Goal: Task Accomplishment & Management: Complete application form

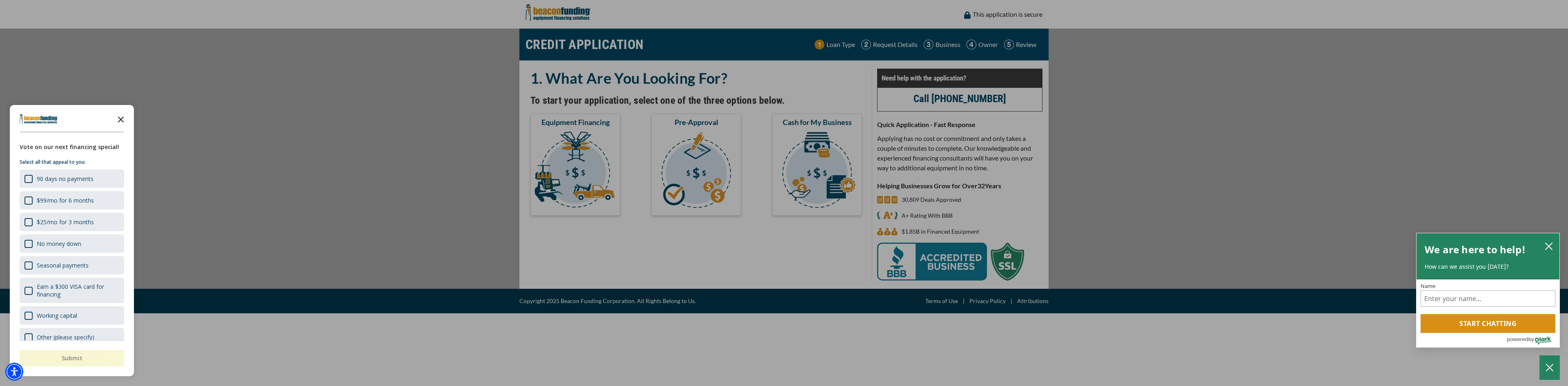
click at [122, 119] on polygon "Close the survey" at bounding box center [121, 119] width 6 height 6
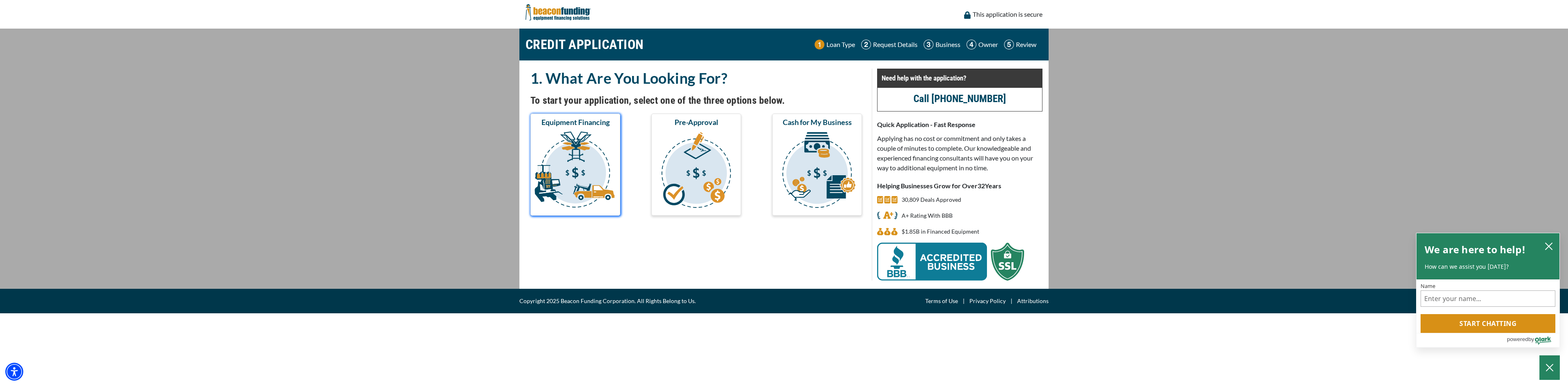
click at [587, 159] on img "submit" at bounding box center [575, 171] width 86 height 82
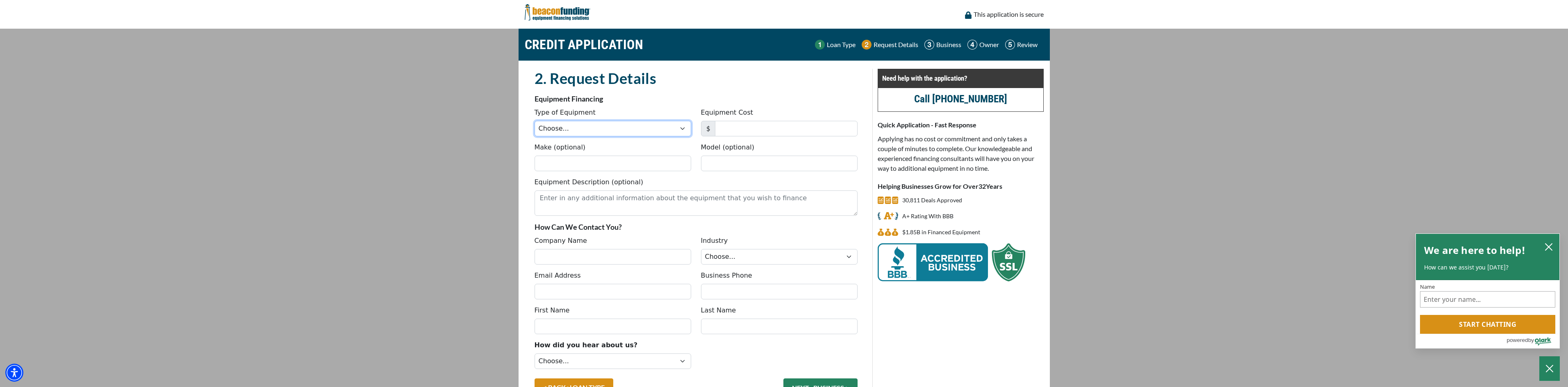
click at [680, 129] on select "Choose... Backhoe Boom/Bucket Truck Chipper Commercial Mower Crane DTG/DTF Prin…" at bounding box center [613, 128] width 156 height 15
select select "2"
click at [535, 121] on select "Choose... Backhoe Boom/Bucket Truck Chipper Commercial Mower Crane DTG/DTF Prin…" at bounding box center [613, 128] width 156 height 15
click at [736, 128] on input "Equipment Cost" at bounding box center [786, 128] width 142 height 15
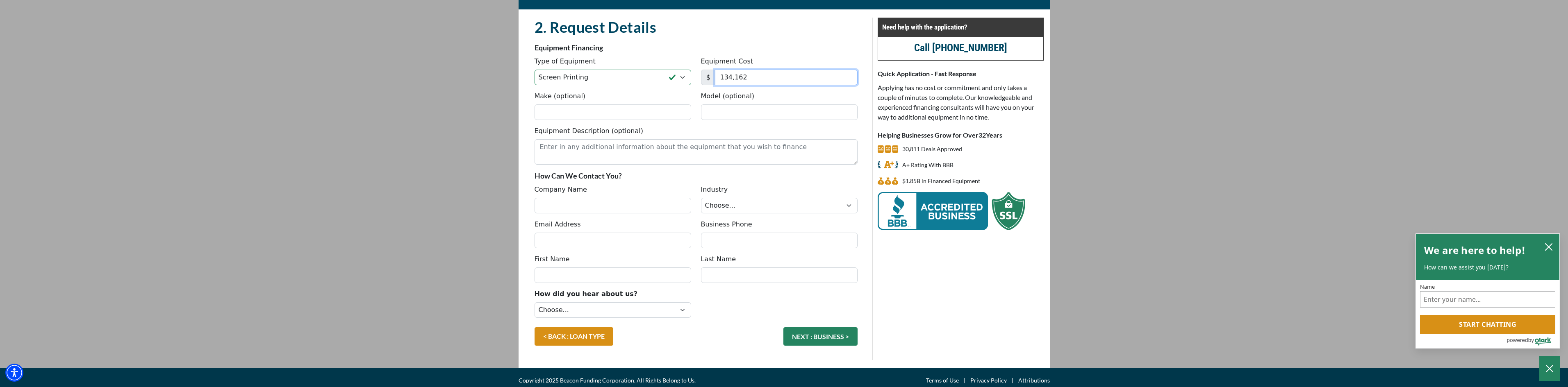
scroll to position [57, 0]
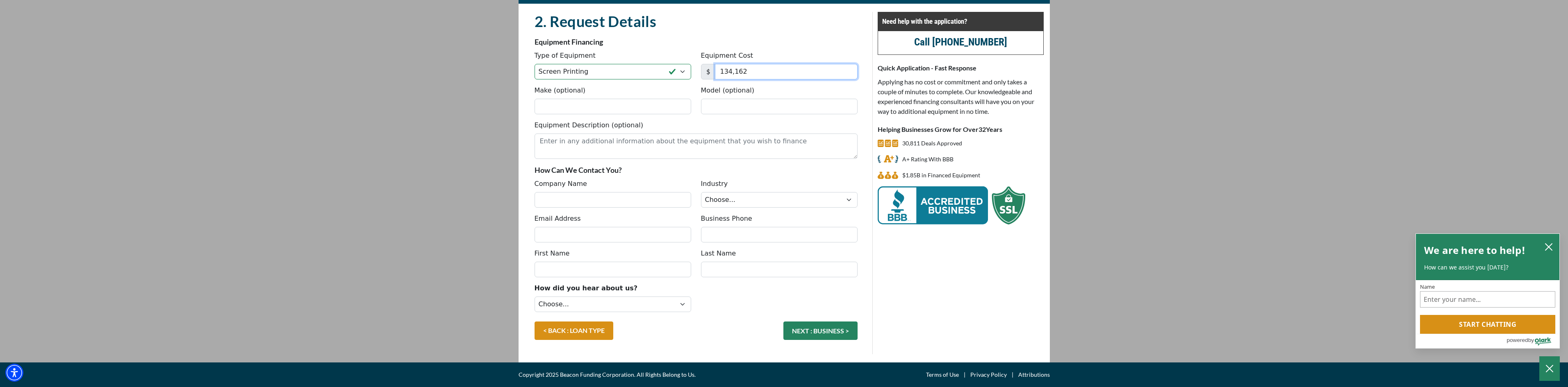
type input "134,162"
click at [554, 201] on input "Company Name" at bounding box center [613, 200] width 156 height 15
type input "Complete Team Outfitter"
click at [750, 204] on select "Choose... Towing Landscape/Hardscape Decorated Apparel Septic Light Constructio…" at bounding box center [779, 200] width 156 height 15
select select "3"
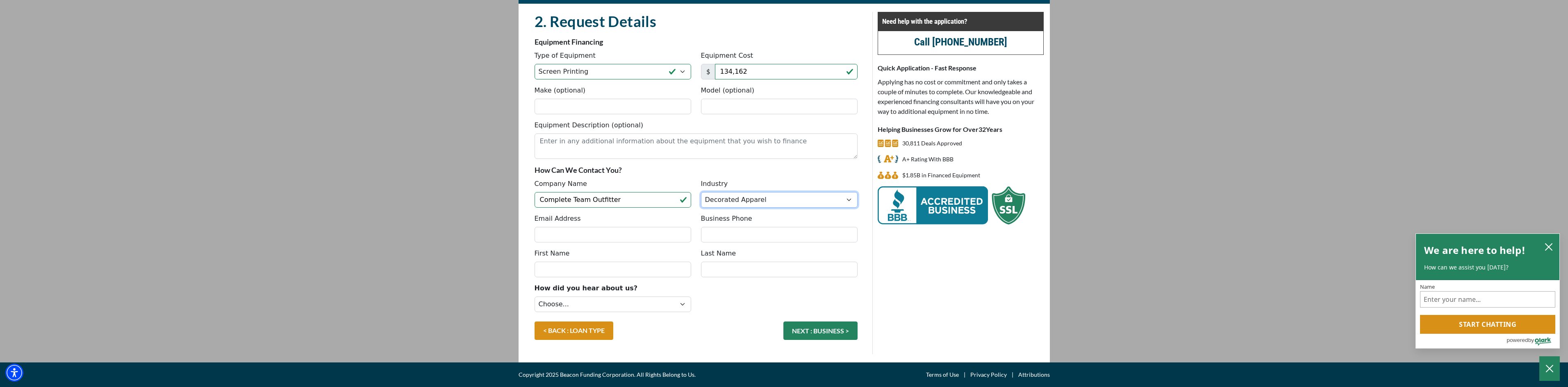
click at [701, 192] on select "Choose... Towing Landscape/Hardscape Decorated Apparel Septic Light Constructio…" at bounding box center [779, 200] width 156 height 15
click at [565, 236] on input "Email Address" at bounding box center [613, 234] width 156 height 15
type input "chnilo@ctoutfit.com"
type input "2693304357"
type input "Cory"
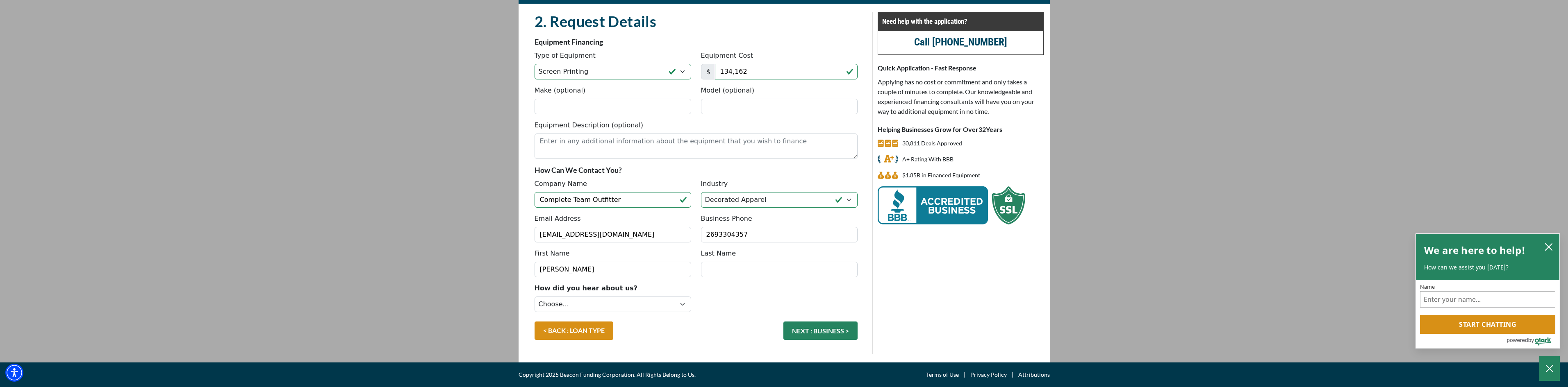
type input "Hnilo"
drag, startPoint x: 768, startPoint y: 236, endPoint x: 652, endPoint y: 233, distance: 116.0
click at [652, 233] on div "Email Address chnilo@ctoutfit.com Business Phone (269) 330-4357" at bounding box center [696, 231] width 333 height 35
type input "(269) 633-9990"
click at [604, 307] on select "Choose... Internet Search Vendor Referral Word of Mouth Client Referral Email E…" at bounding box center [613, 304] width 156 height 15
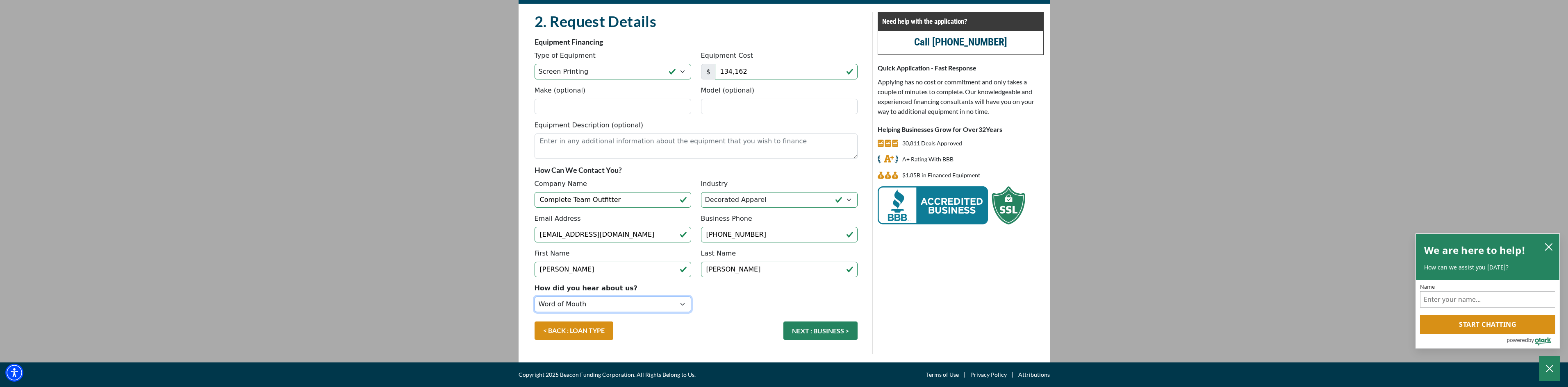
click at [535, 297] on select "Choose... Internet Search Vendor Referral Word of Mouth Client Referral Email E…" at bounding box center [613, 304] width 156 height 15
click at [661, 301] on select "Choose... Internet Search Vendor Referral Word of Mouth Client Referral Email E…" at bounding box center [613, 304] width 156 height 15
click at [535, 297] on select "Choose... Internet Search Vendor Referral Word of Mouth Client Referral Email E…" at bounding box center [613, 304] width 156 height 15
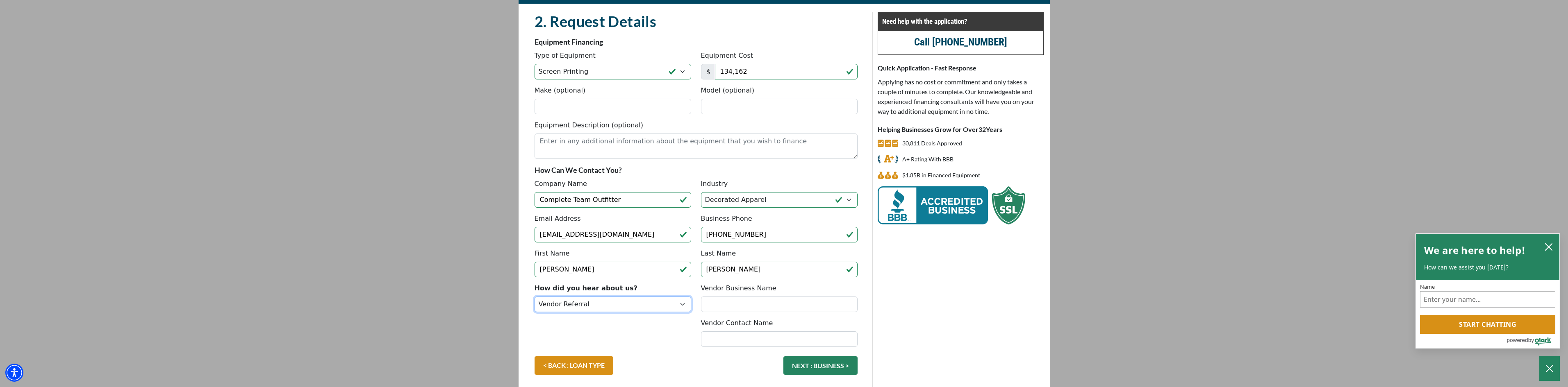
click at [665, 306] on select "Choose... Internet Search Vendor Referral Word of Mouth Client Referral Email E…" at bounding box center [613, 304] width 156 height 15
select select "13"
click at [535, 297] on select "Choose... Internet Search Vendor Referral Word of Mouth Client Referral Email E…" at bounding box center [613, 304] width 156 height 15
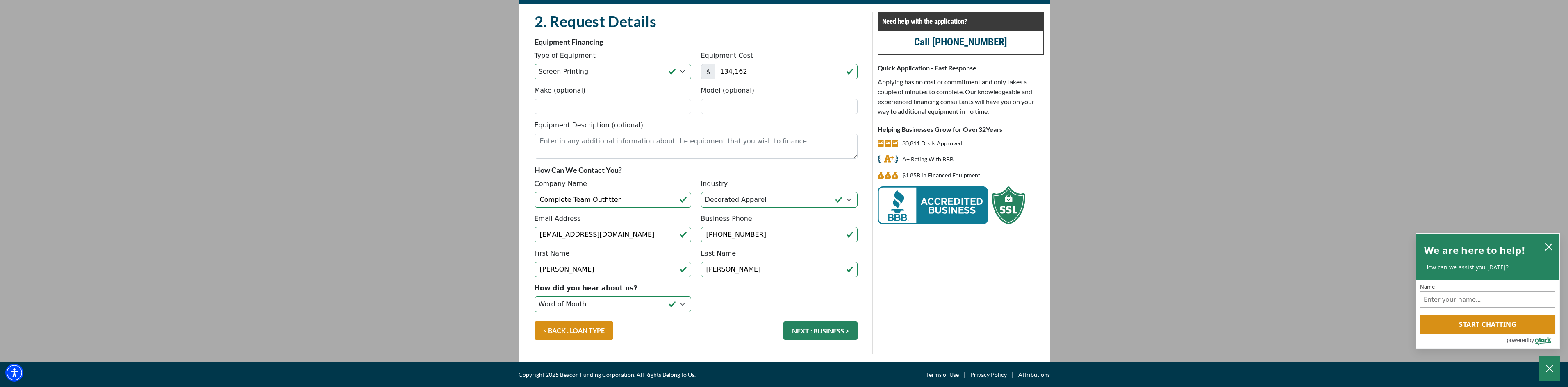
click at [811, 330] on button "NEXT : BUSINESS >" at bounding box center [820, 331] width 74 height 18
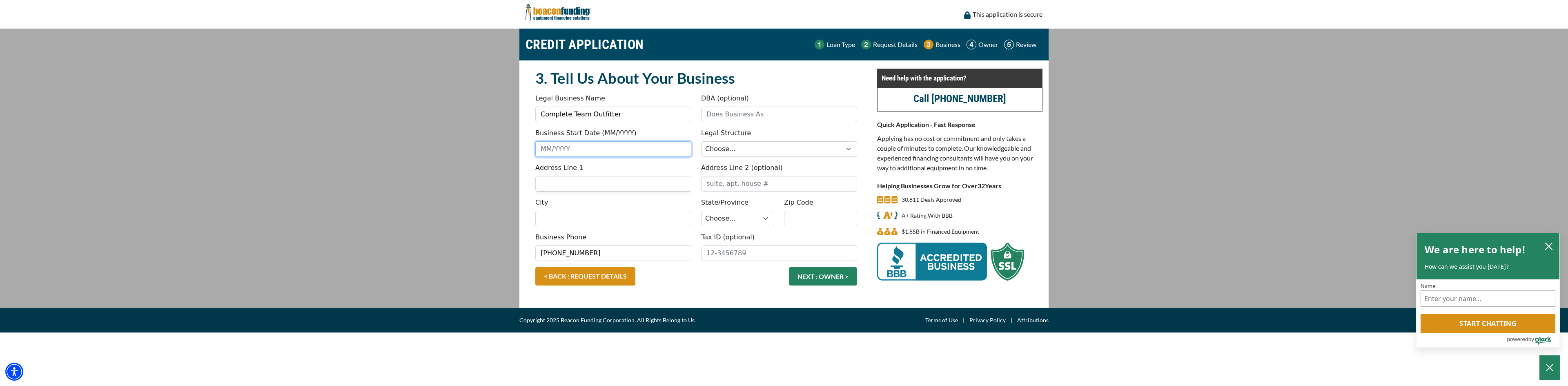
click at [544, 149] on input "Business Start Date (MM/YYYY)" at bounding box center [613, 149] width 156 height 15
type input "07/2021"
click at [739, 148] on select "Choose... Corporation LLC LLP Municipality Non-Profit Partnership Proprietorship" at bounding box center [779, 149] width 156 height 15
select select "1"
click at [701, 141] on select "Choose... Corporation LLC LLP Municipality Non-Profit Partnership Proprietorship" at bounding box center [779, 149] width 156 height 15
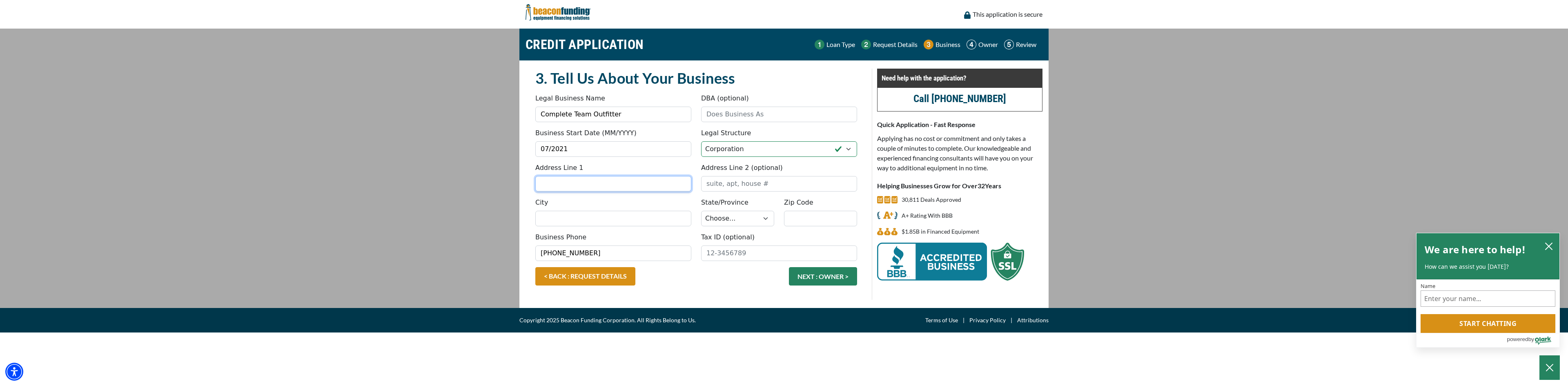
click at [555, 188] on input "Address Line 1" at bounding box center [613, 183] width 156 height 15
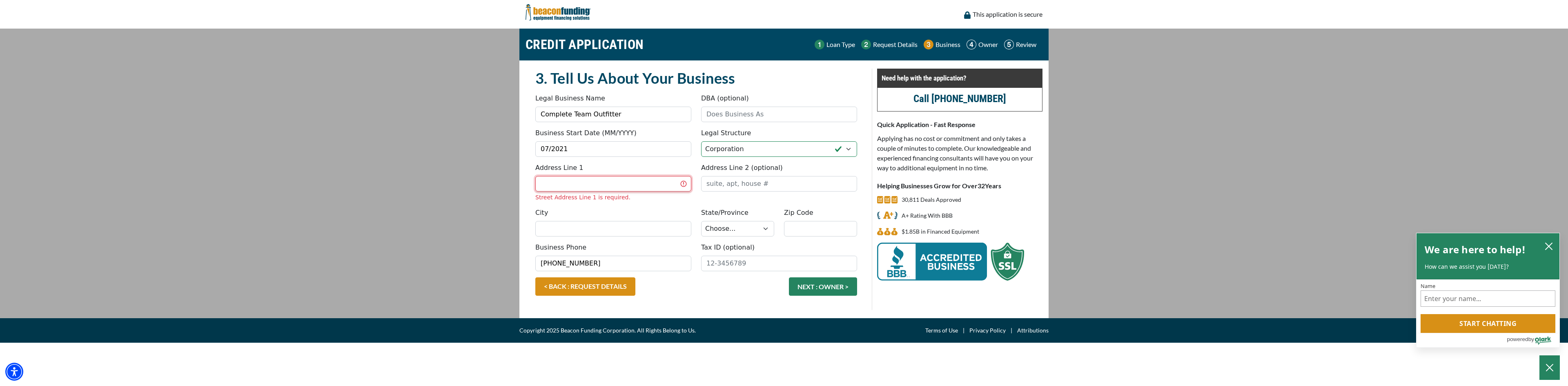
click at [549, 186] on input "Address Line 1" at bounding box center [613, 183] width 156 height 15
click at [569, 185] on input "Address Line 1" at bounding box center [613, 183] width 156 height 15
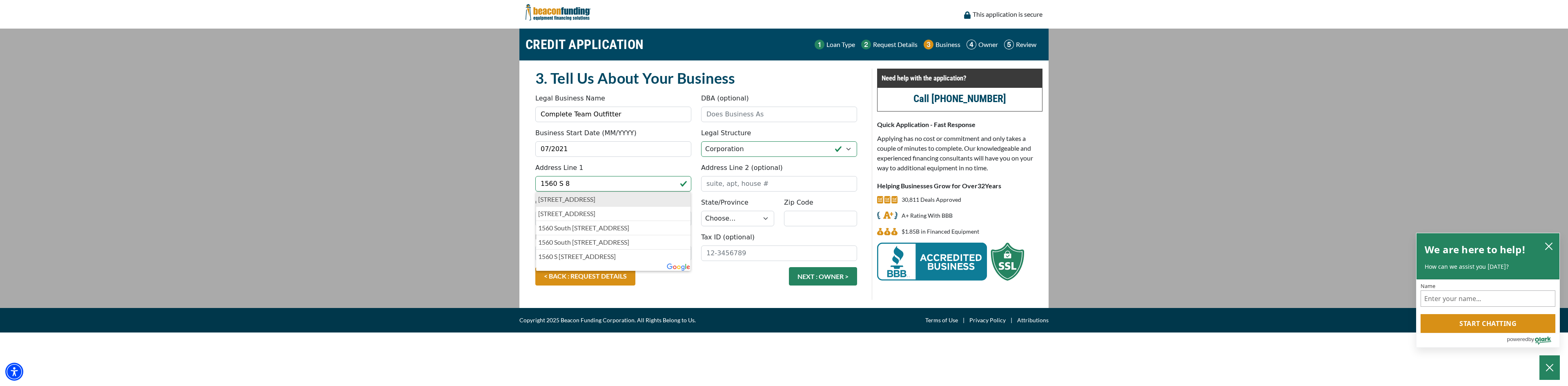
click at [572, 197] on p "1560 South 8th Street, Kalamazoo, MI, USA" at bounding box center [613, 199] width 150 height 10
type input "[STREET_ADDRESS]"
type input "Kalamazoo"
select select "24"
type input "49009"
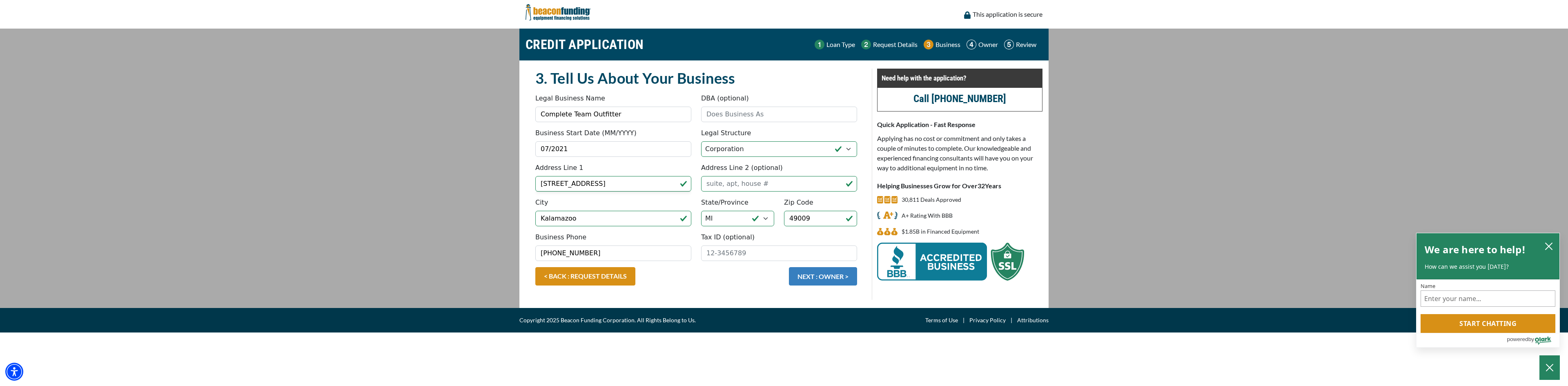
click at [815, 276] on button "NEXT : OWNER >" at bounding box center [823, 276] width 68 height 18
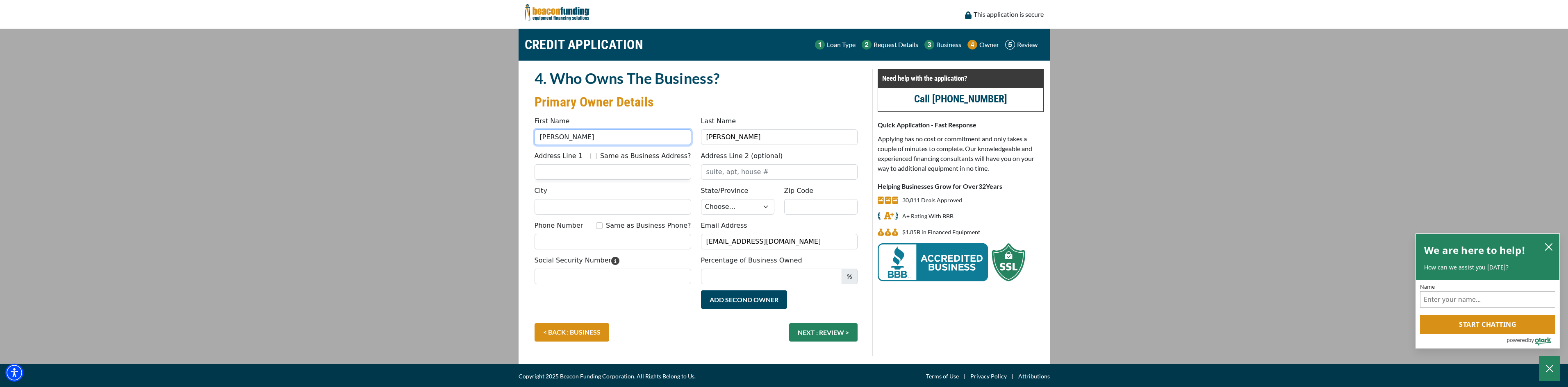
drag, startPoint x: 537, startPoint y: 139, endPoint x: 453, endPoint y: 146, distance: 84.3
click at [453, 146] on main "CREDIT APPLICATION Loan Type Request Details Business Owner Review" at bounding box center [784, 196] width 1568 height 335
type input "[PERSON_NAME]"
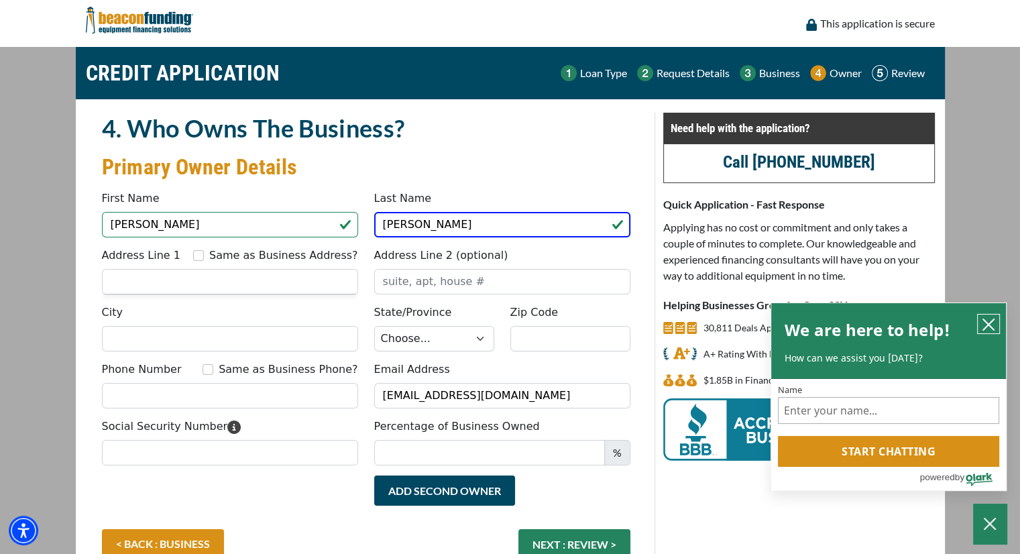
click at [987, 323] on icon "close chatbox" at bounding box center [988, 324] width 11 height 11
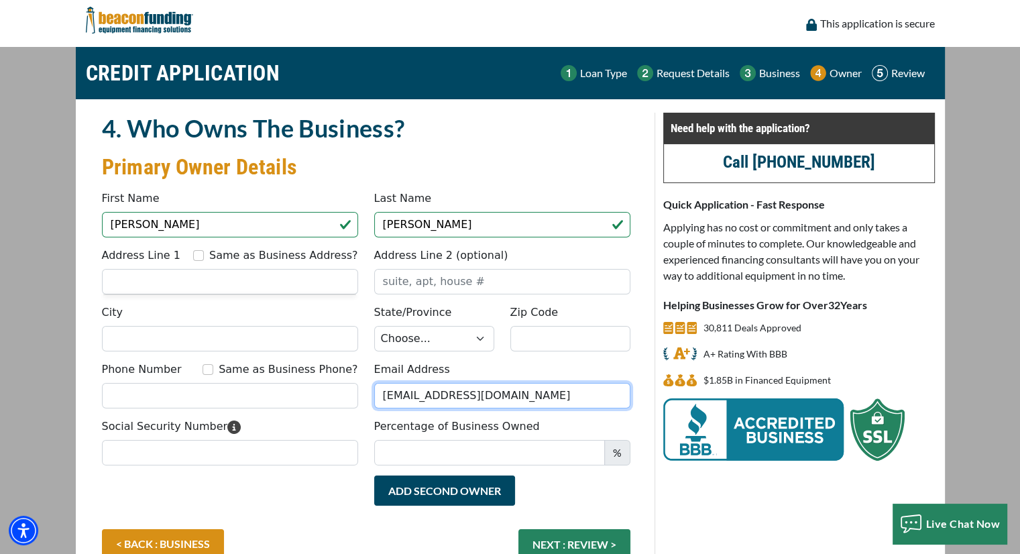
drag, startPoint x: 481, startPoint y: 390, endPoint x: 301, endPoint y: 384, distance: 179.9
click at [321, 389] on div "Phone Number Same as Business Phone? Email Address [EMAIL_ADDRESS][DOMAIN_NAME]" at bounding box center [366, 390] width 545 height 57
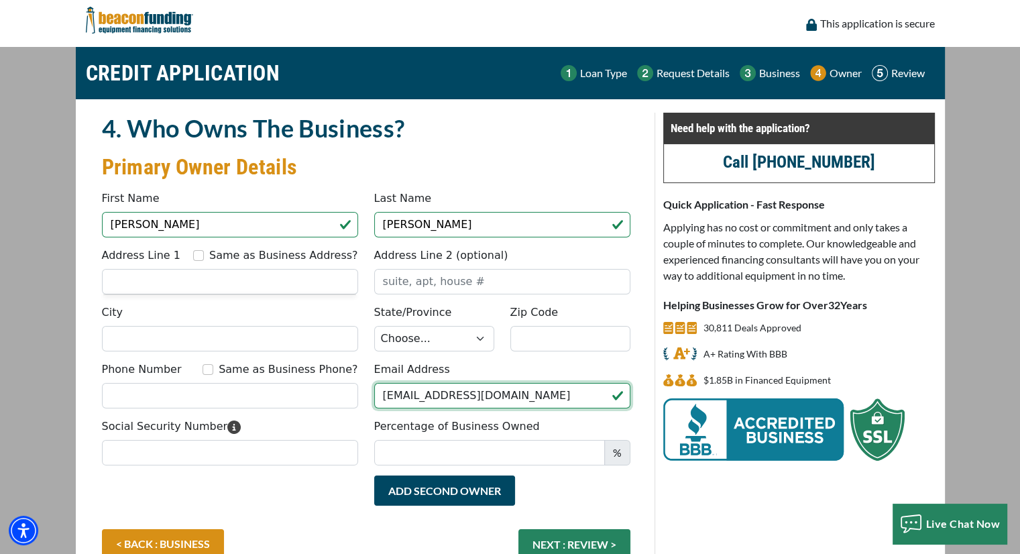
type input "[EMAIL_ADDRESS][DOMAIN_NAME]"
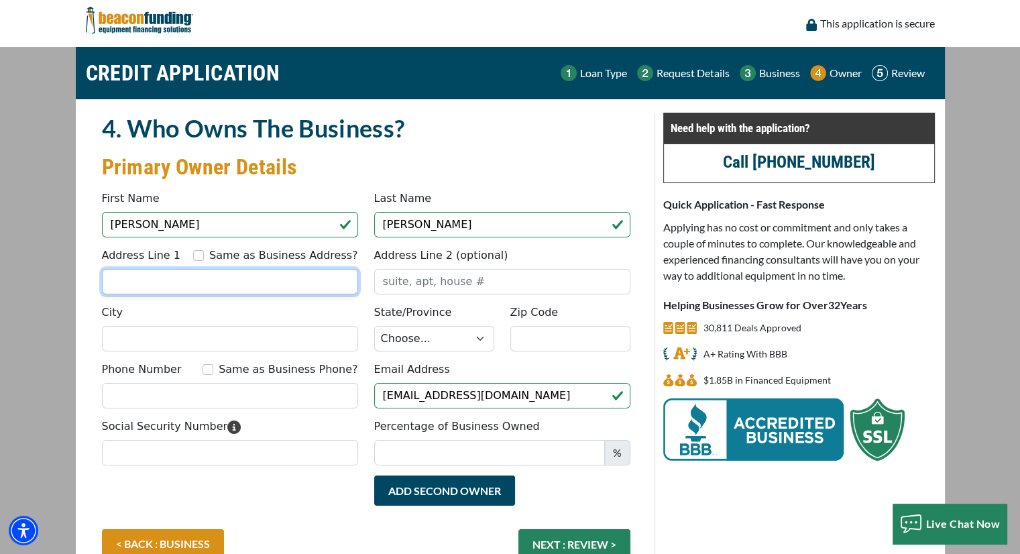
click at [169, 282] on input "Address Line 1" at bounding box center [230, 281] width 256 height 25
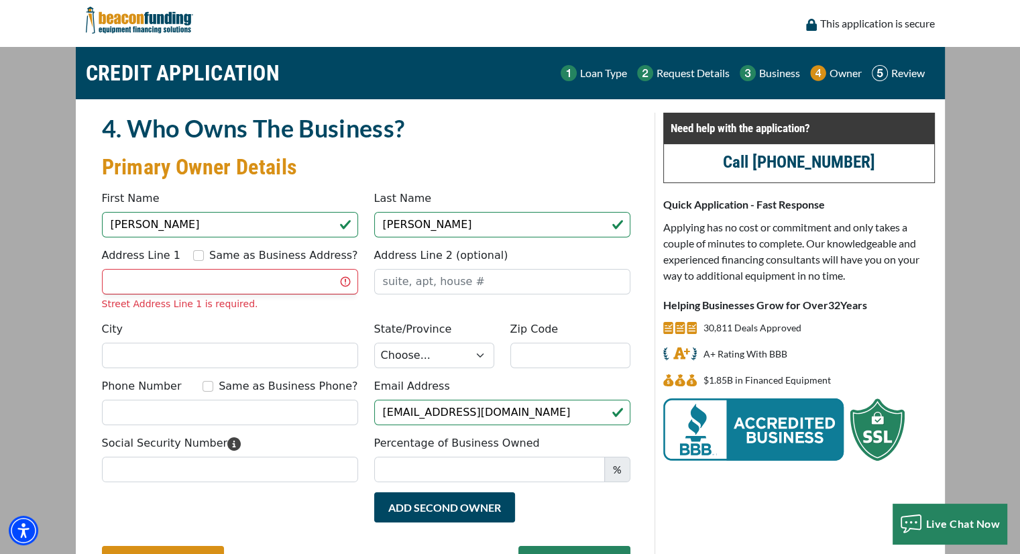
click at [488, 141] on h2 "4. Who Owns The Business?" at bounding box center [366, 128] width 529 height 31
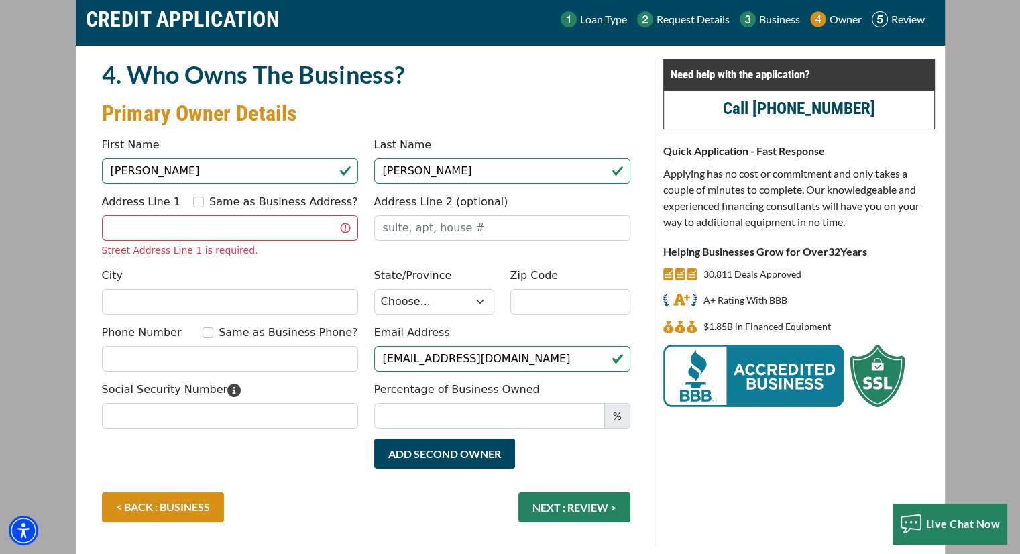
scroll to position [99, 0]
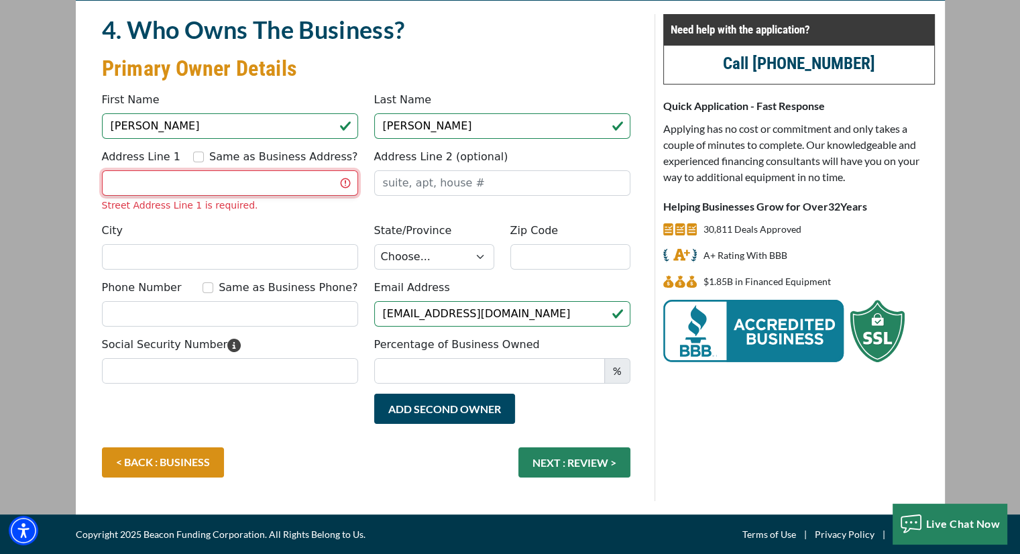
click at [159, 184] on input "Address Line 1" at bounding box center [230, 182] width 256 height 25
click at [12, 207] on main "CREDIT APPLICATION Loan Type Request Details Business Owner Review" at bounding box center [510, 231] width 1020 height 566
drag, startPoint x: 80, startPoint y: 211, endPoint x: 73, endPoint y: 213, distance: 7.6
click at [81, 213] on div "4. Who Owns The Business? Primary Owner Details Something went wrong, please tr…" at bounding box center [366, 257] width 577 height 487
click at [143, 186] on input "Address Line 1" at bounding box center [230, 182] width 256 height 25
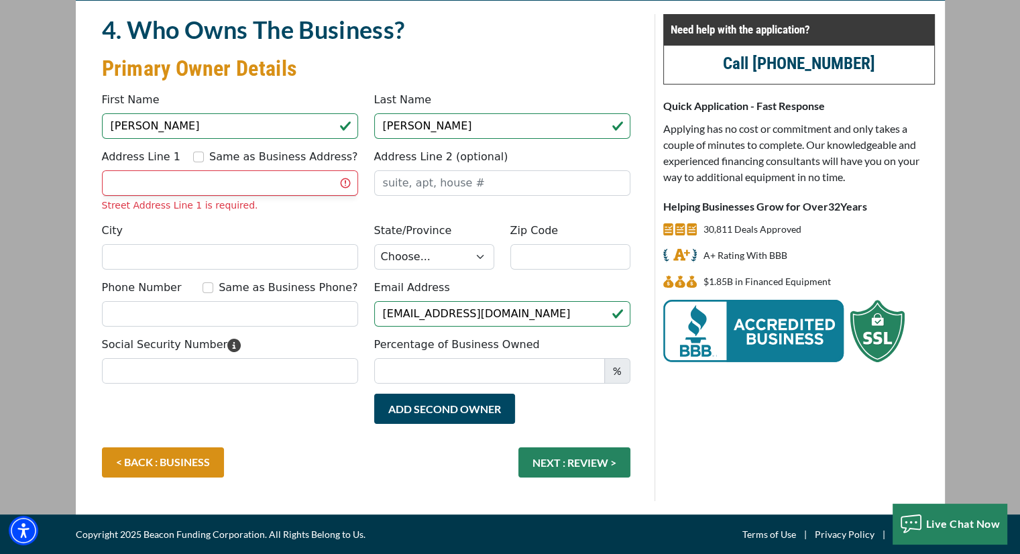
click at [402, 409] on button "Add Second Owner" at bounding box center [444, 409] width 141 height 30
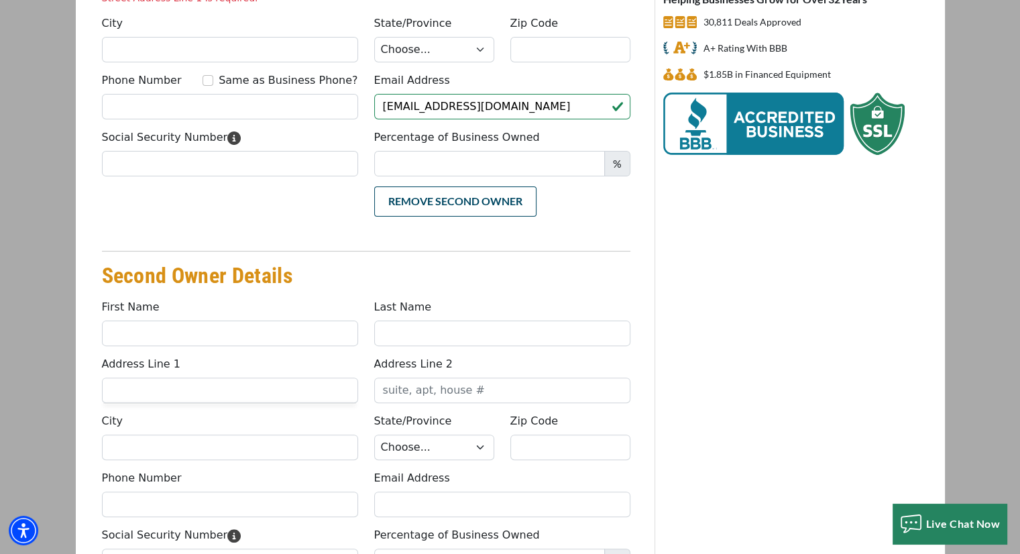
scroll to position [300, 0]
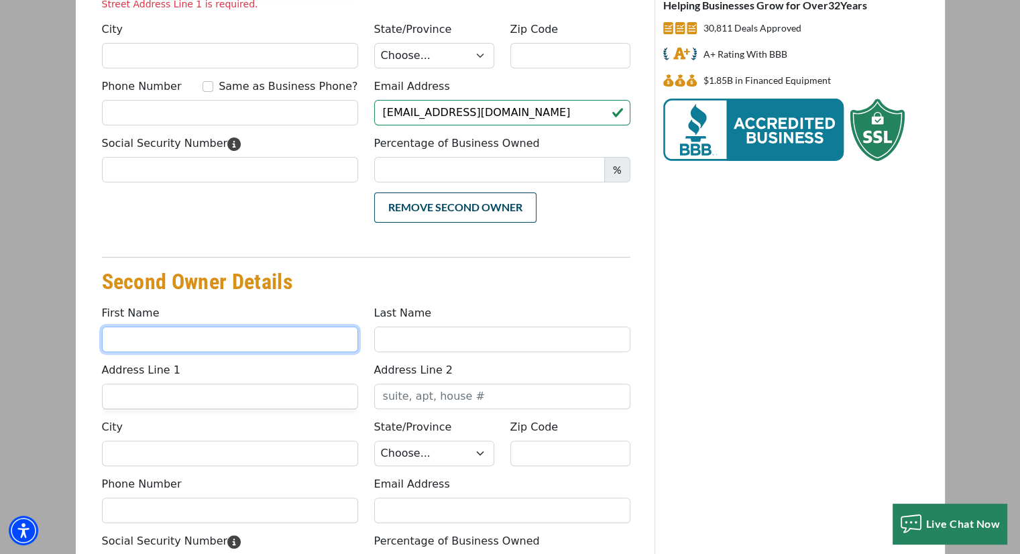
click at [160, 343] on input "First Name" at bounding box center [230, 339] width 256 height 25
type input "Adam"
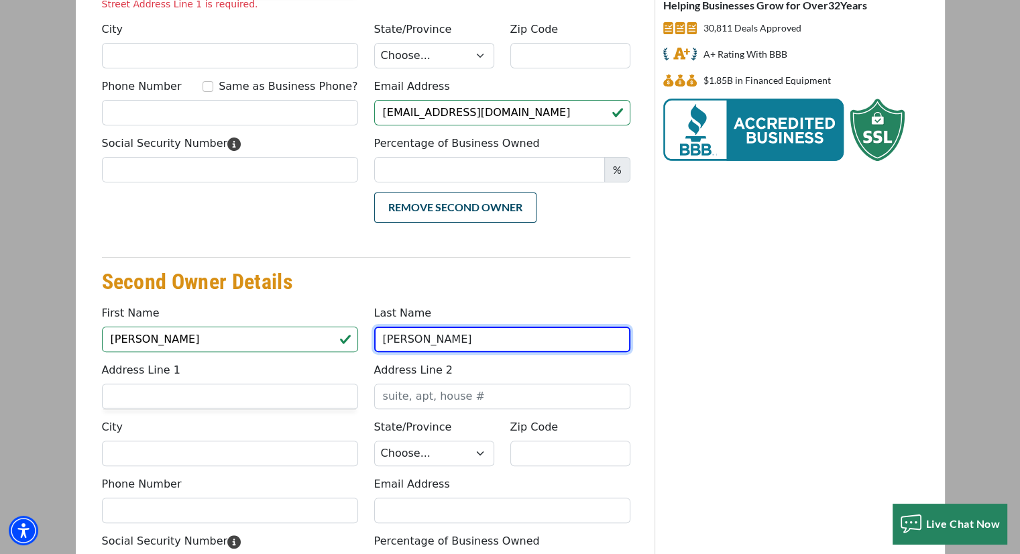
type input "Majka"
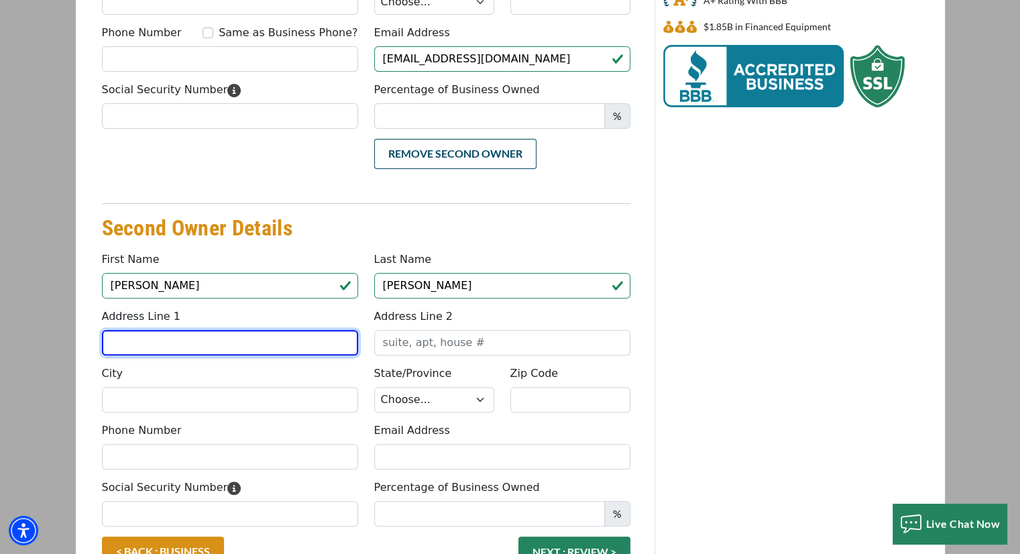
scroll to position [434, 0]
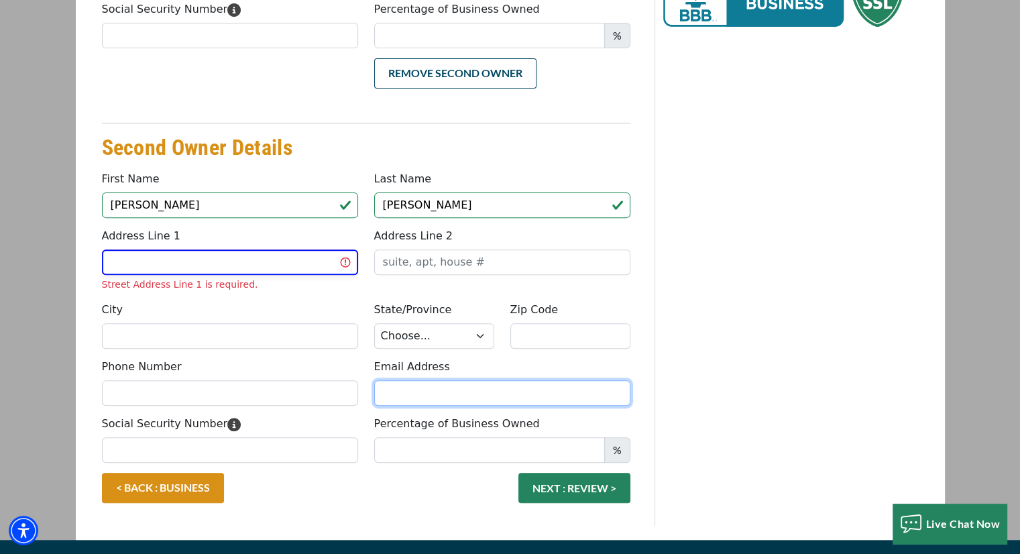
click at [422, 398] on input "Email Address" at bounding box center [502, 392] width 256 height 25
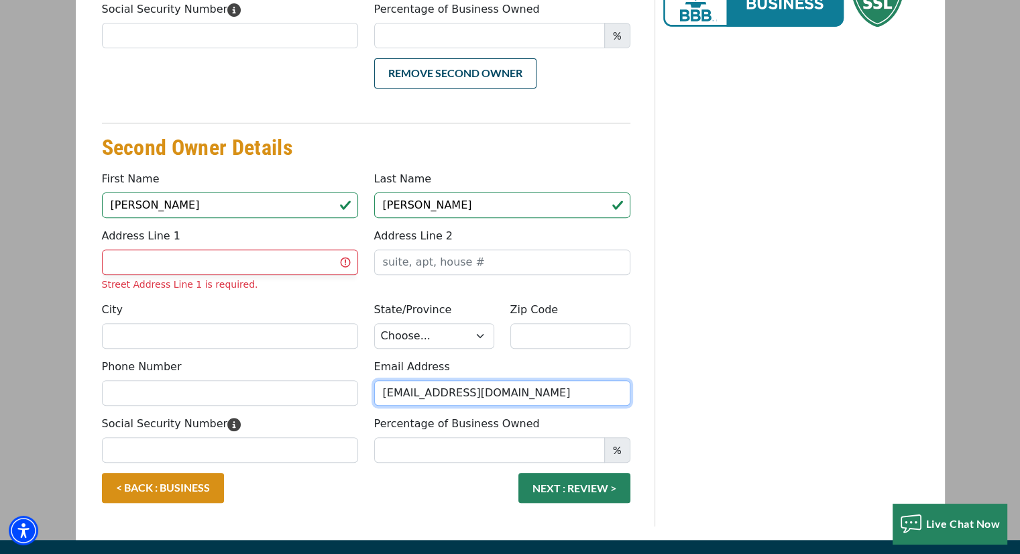
type input "amajka@ctoutfit.com"
click at [370, 506] on div "< BACK : BUSINESS NEXT : REVIEW >" at bounding box center [366, 495] width 545 height 44
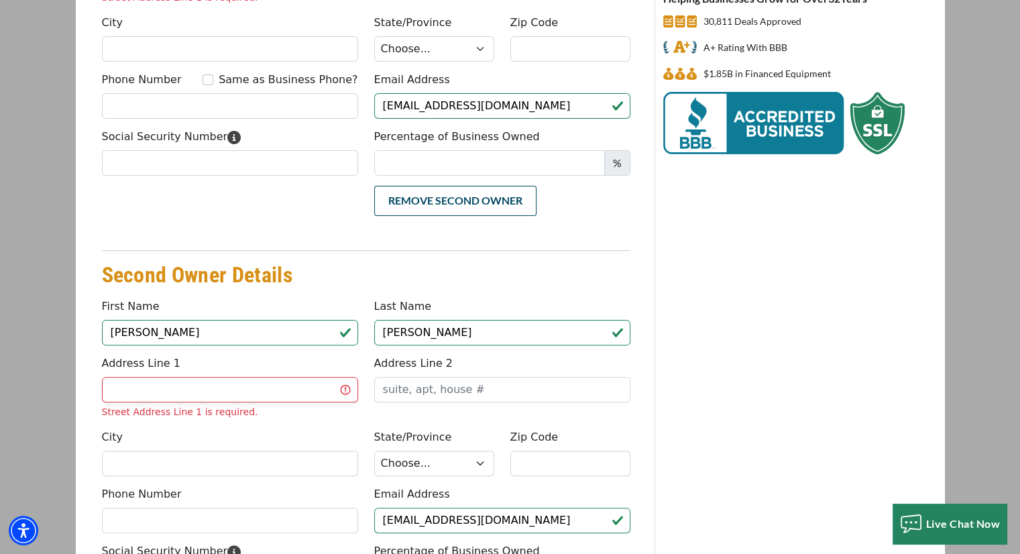
scroll to position [300, 0]
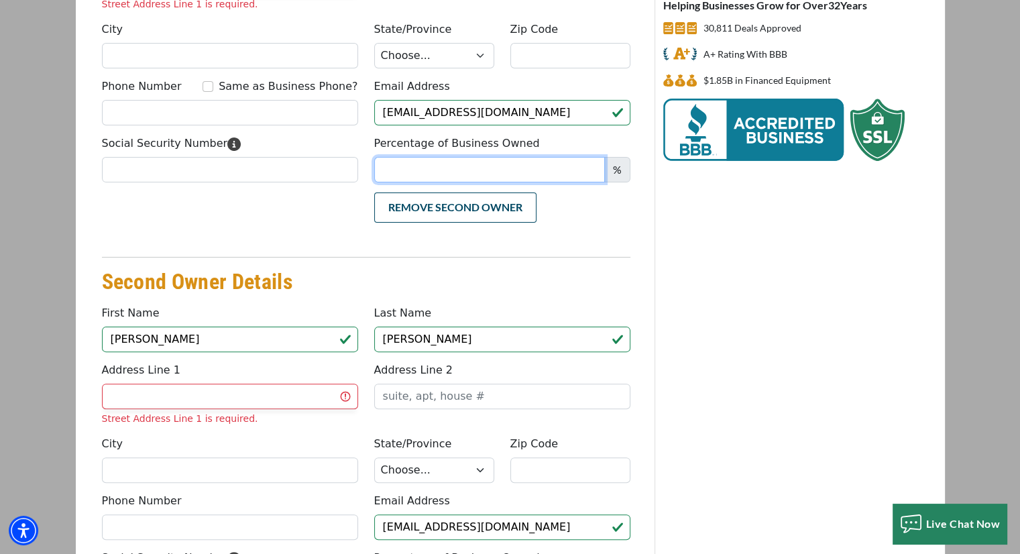
click at [409, 170] on input "Percentage of Business Owned" at bounding box center [489, 169] width 231 height 25
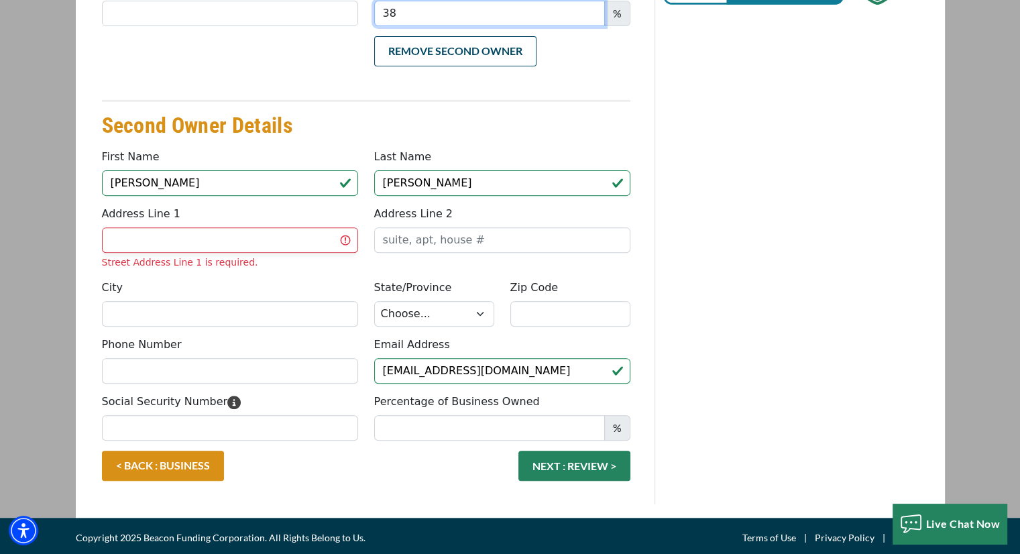
scroll to position [458, 0]
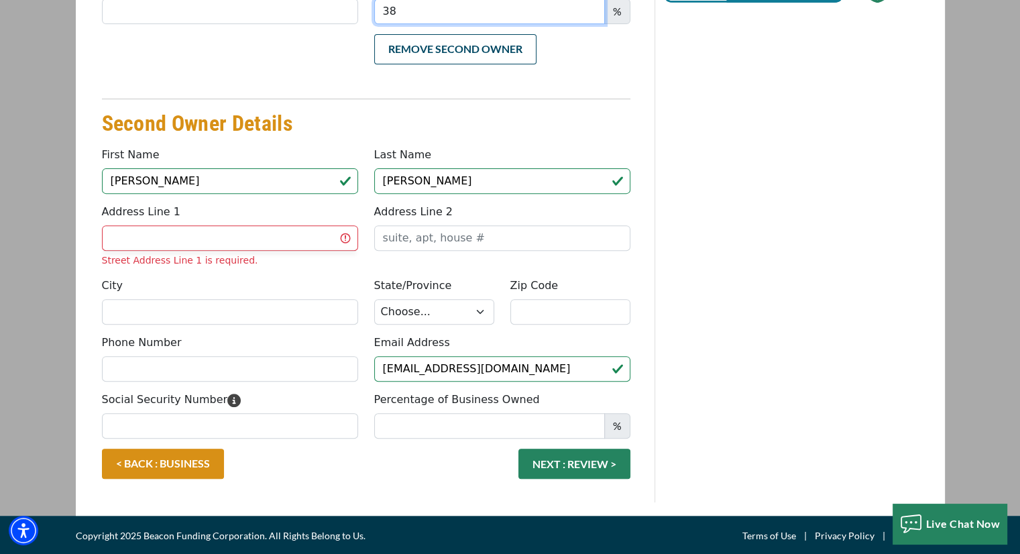
type input "38"
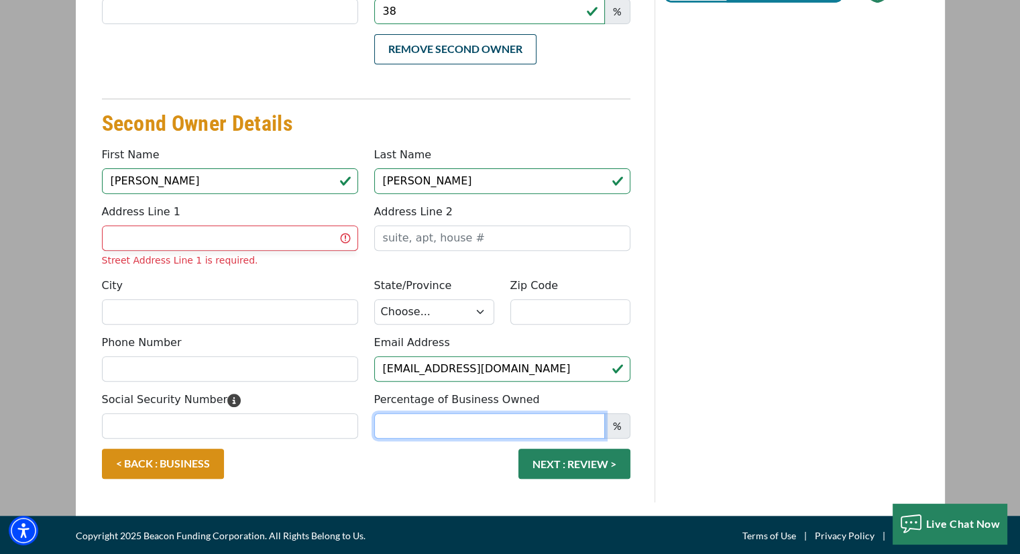
click at [416, 425] on input "Percentage of Business Owned" at bounding box center [489, 425] width 231 height 25
type input "38"
click at [367, 466] on div "< BACK : BUSINESS NEXT : REVIEW >" at bounding box center [366, 471] width 545 height 44
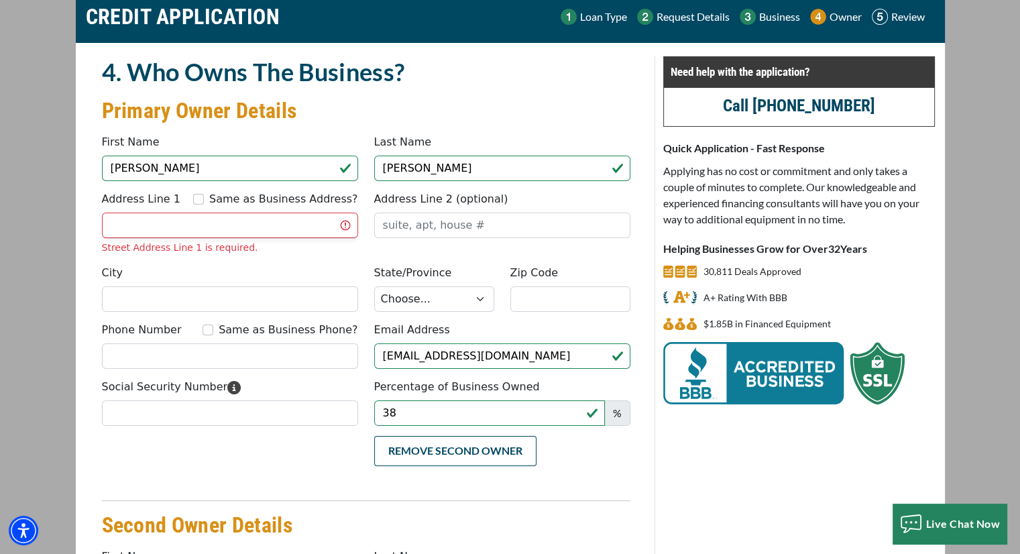
scroll to position [56, 0]
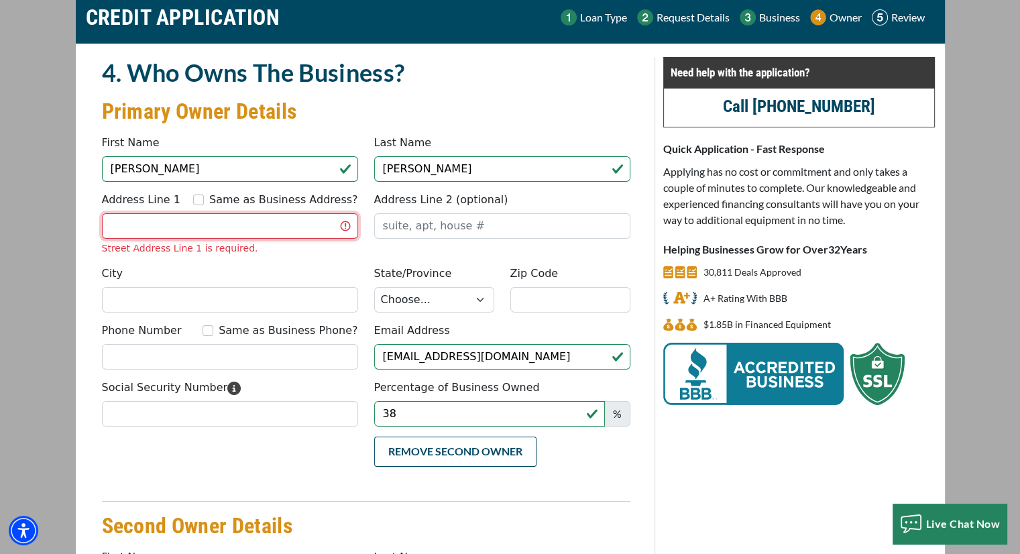
click at [143, 228] on input "Address Line 1" at bounding box center [230, 225] width 256 height 25
click at [156, 228] on input "Address Line 1" at bounding box center [230, 225] width 256 height 25
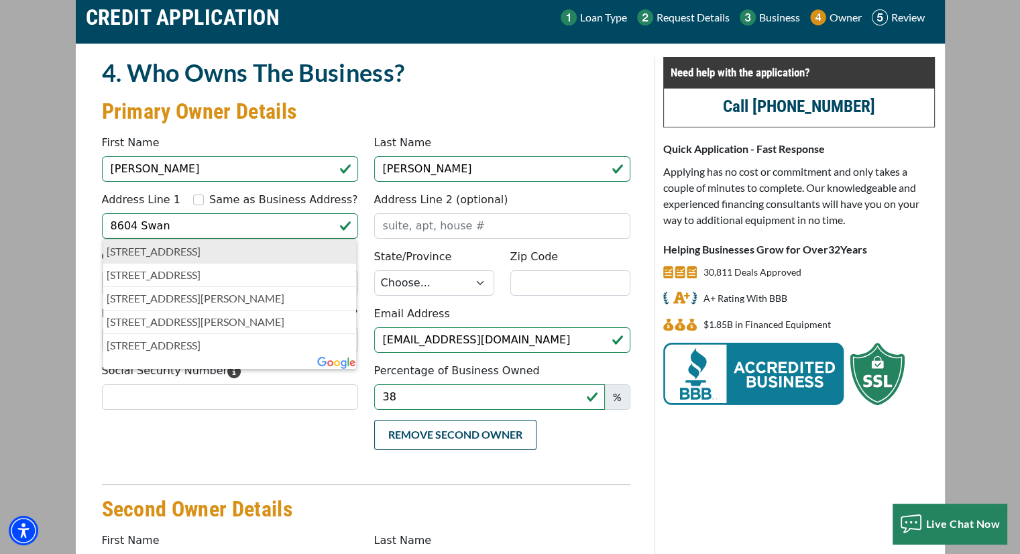
click at [147, 254] on p "8604 Swan Street, Kalamazoo, MI, USA" at bounding box center [230, 252] width 247 height 16
type input "8604 Swan Street"
type input "Kalamazoo"
select select "24"
type input "49009"
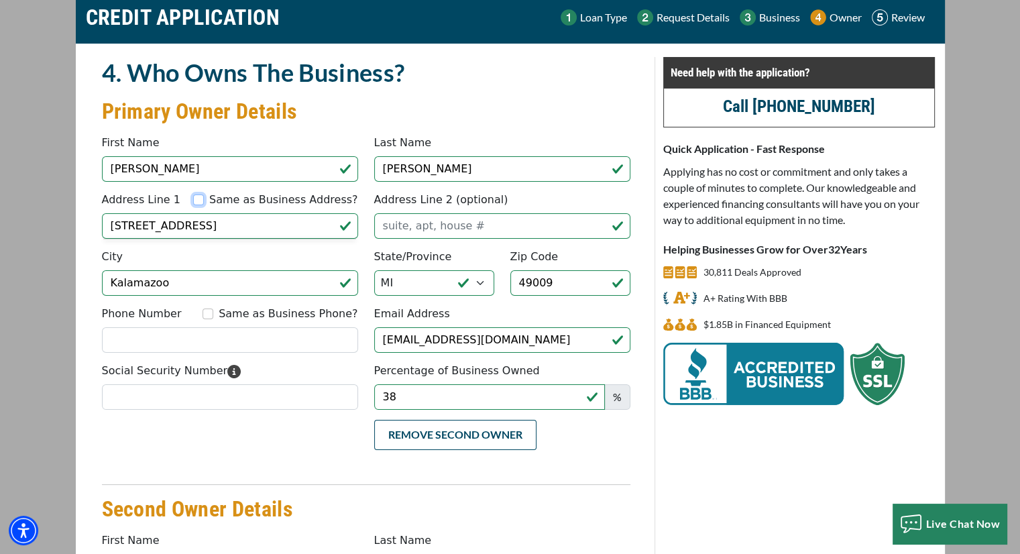
click at [204, 200] on input "Same as Business Address?" at bounding box center [198, 200] width 11 height 11
checkbox input "true"
type input "1560 South 8th Street"
click at [213, 312] on input "Same as Business Phone?" at bounding box center [208, 314] width 11 height 11
checkbox input "true"
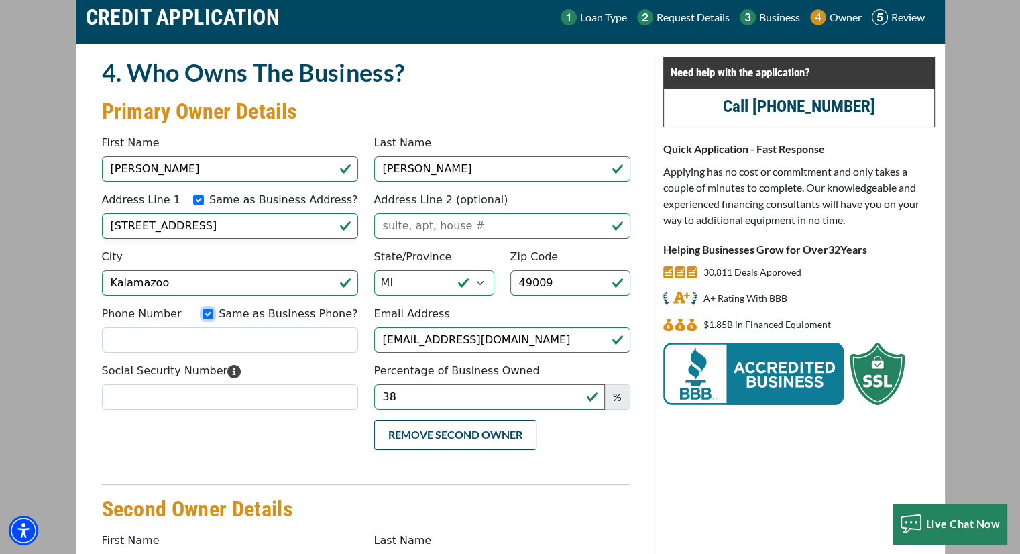
type input "(269) 633-9990"
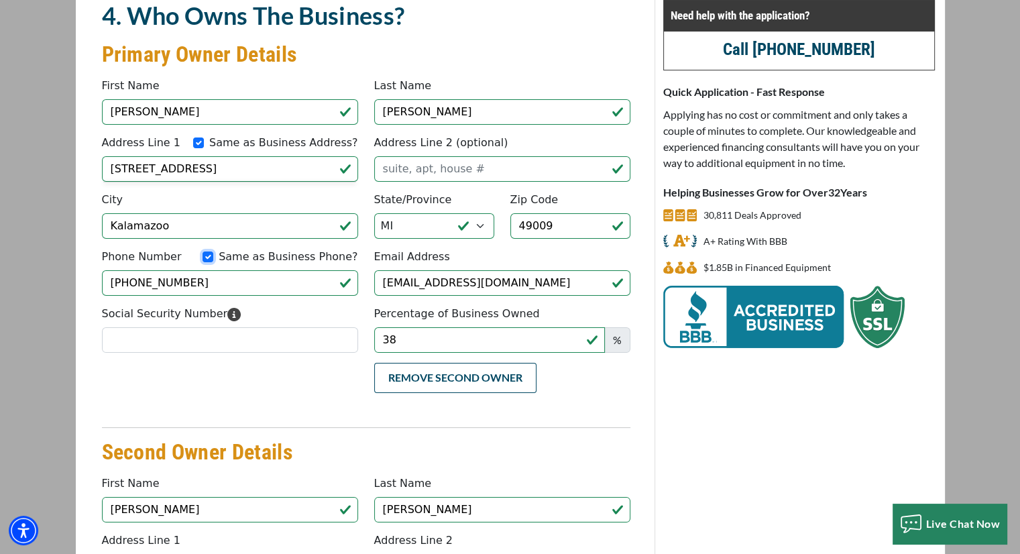
scroll to position [106, 0]
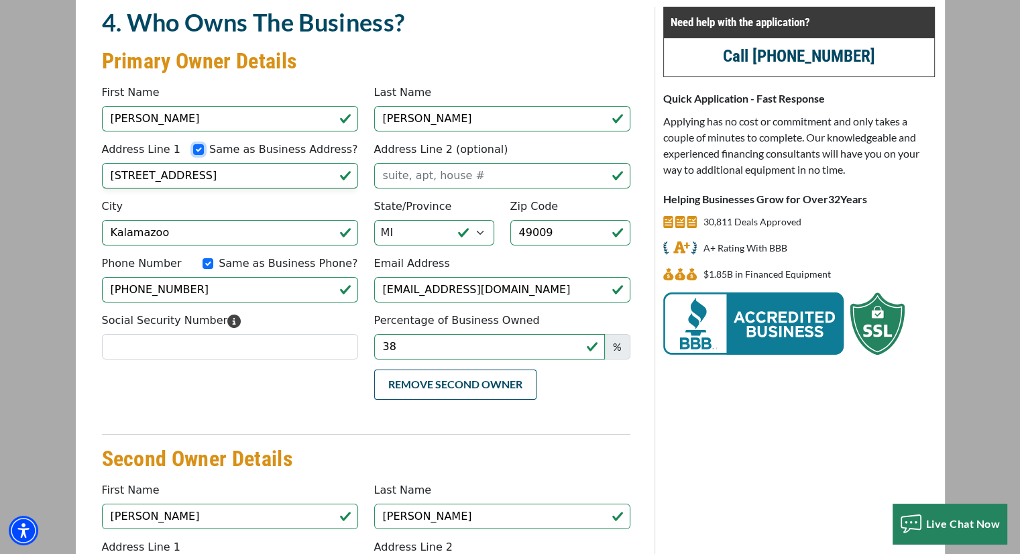
click at [204, 149] on input "Same as Business Address?" at bounding box center [198, 149] width 11 height 11
checkbox input "false"
click at [213, 262] on input "Same as Business Phone?" at bounding box center [208, 263] width 11 height 11
checkbox input "false"
drag, startPoint x: 190, startPoint y: 173, endPoint x: 0, endPoint y: 153, distance: 190.9
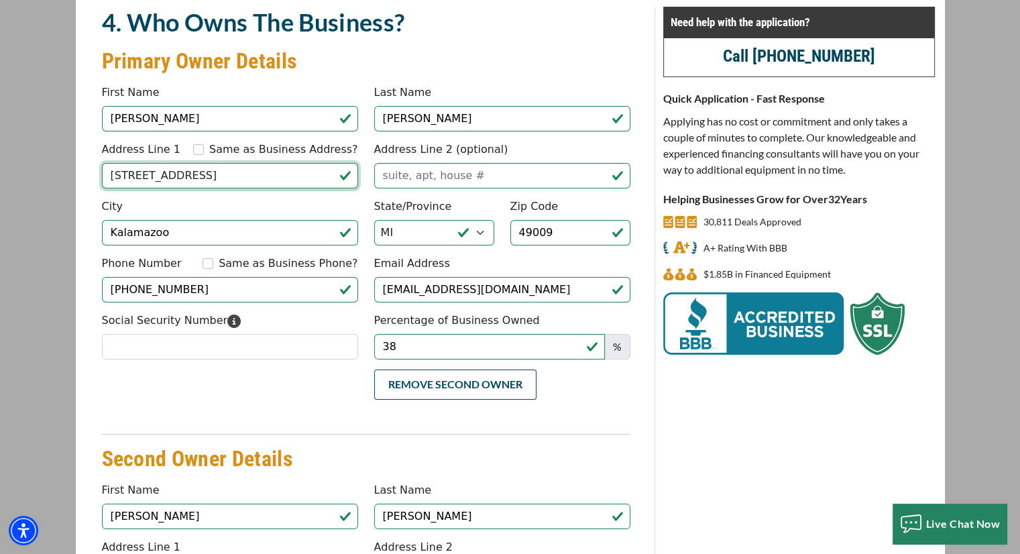
click at [0, 153] on main "CREDIT APPLICATION Loan Type Request Details Business Owner Review" at bounding box center [510, 396] width 1020 height 910
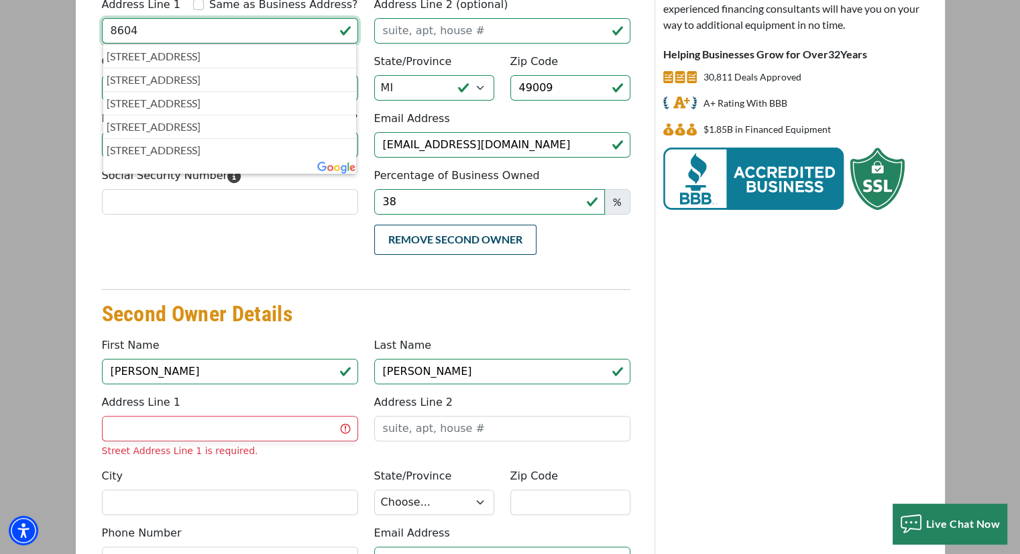
scroll to position [0, 0]
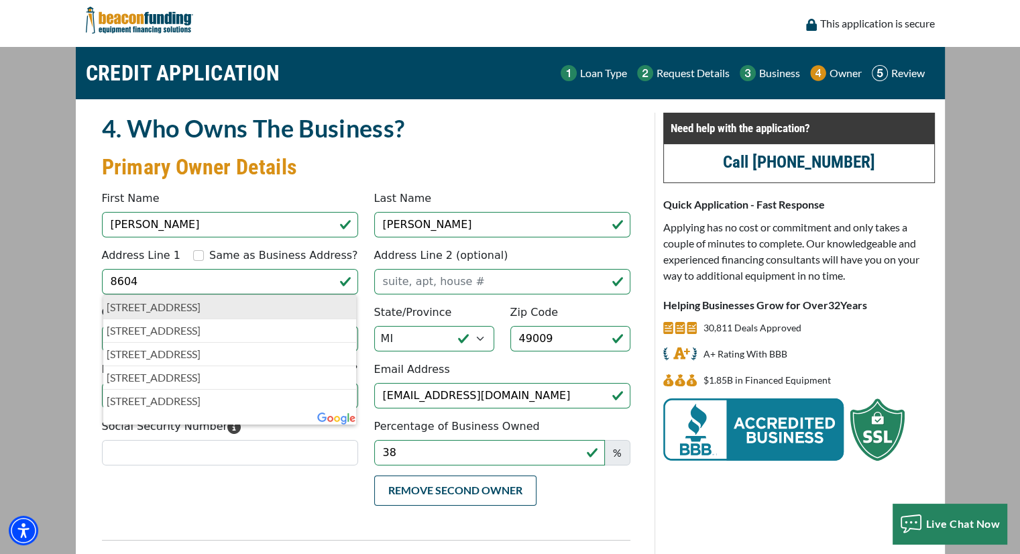
click at [164, 311] on p "8604 Swan Street, Kalamazoo, MI, USA" at bounding box center [230, 307] width 247 height 16
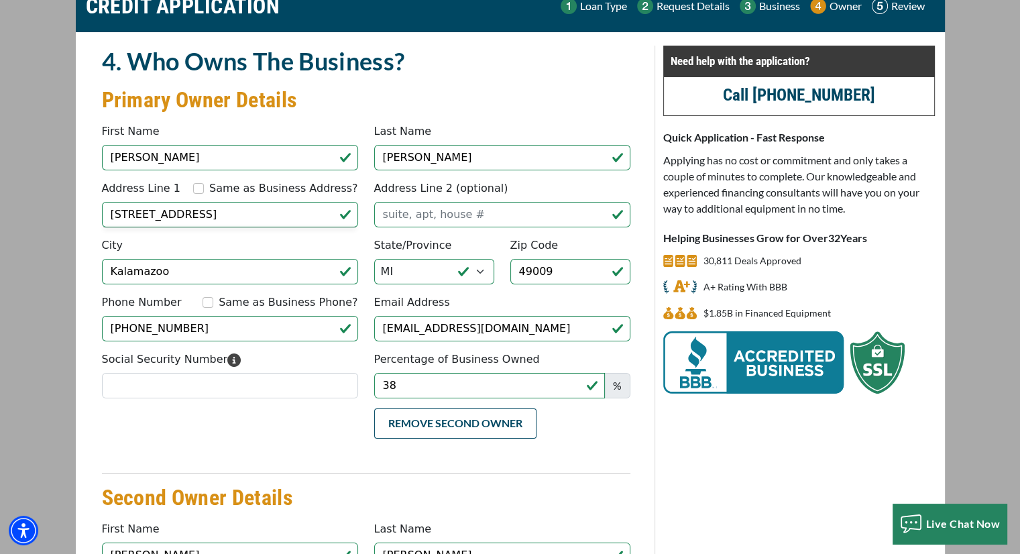
scroll to position [67, 0]
drag, startPoint x: 229, startPoint y: 212, endPoint x: 0, endPoint y: 207, distance: 229.5
click at [0, 207] on main "CREDIT APPLICATION Loan Type Request Details Business Owner Review" at bounding box center [510, 435] width 1020 height 910
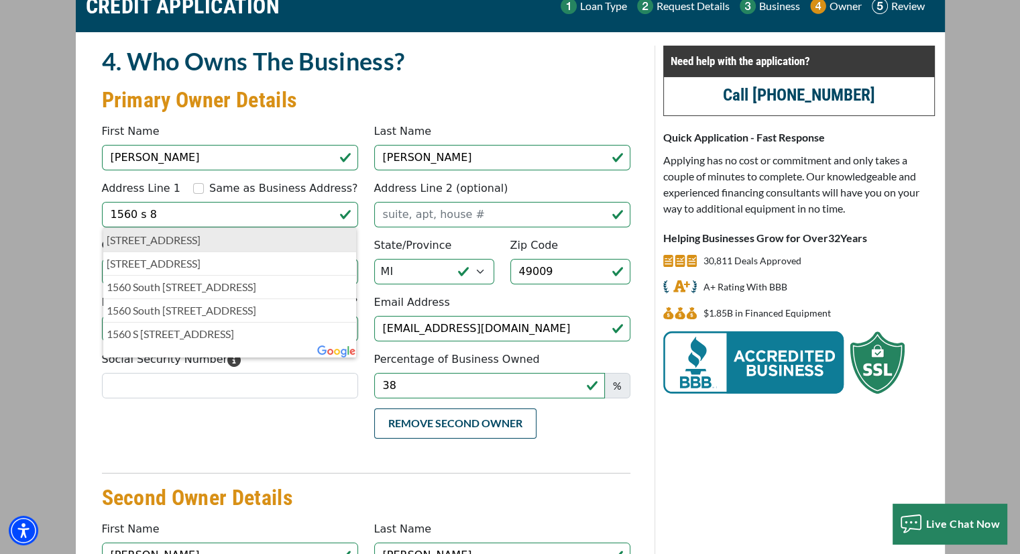
click at [159, 242] on p "1560 South 8th Street, Kalamazoo, MI, USA" at bounding box center [230, 240] width 247 height 16
type input "1560 South 8th Street"
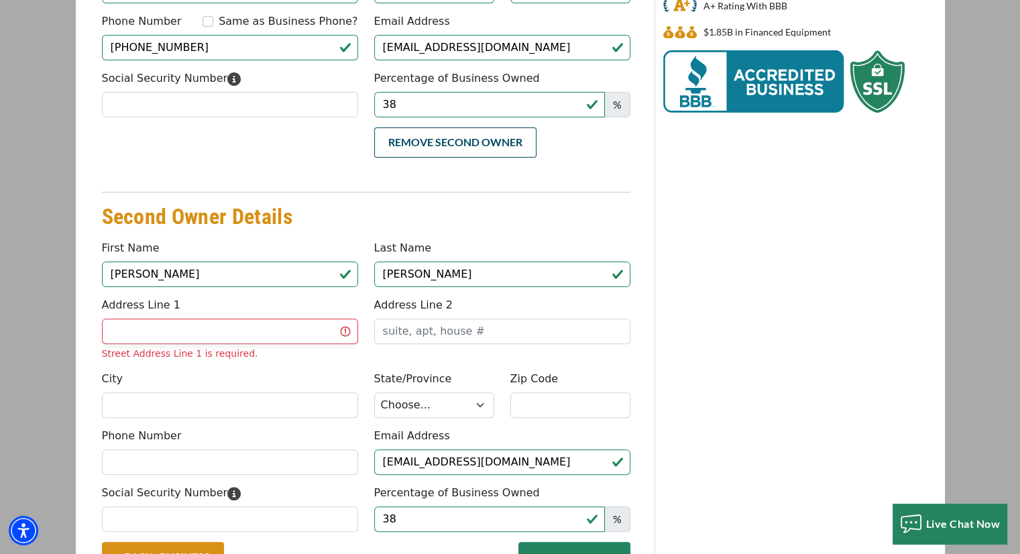
scroll to position [402, 0]
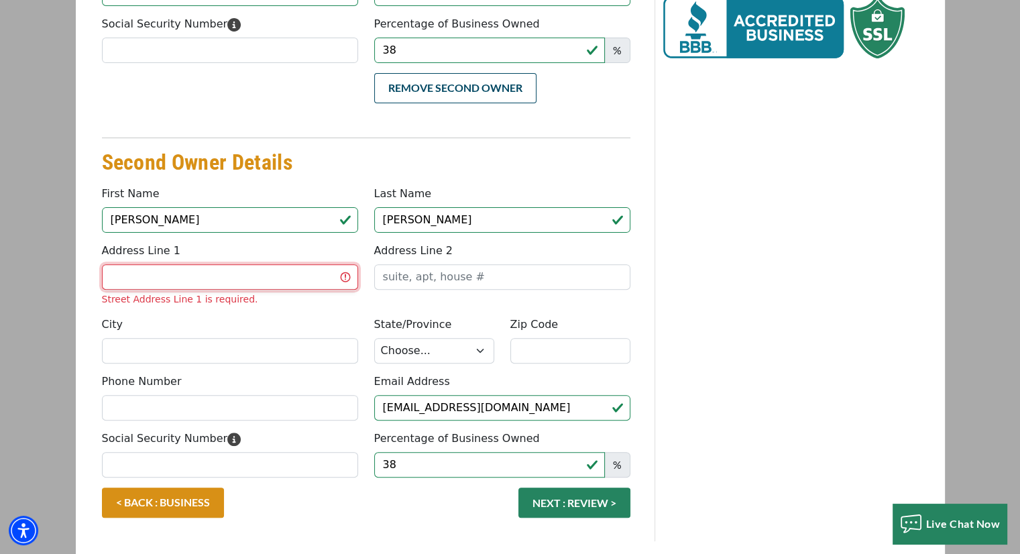
click at [133, 280] on input "Address Line 1" at bounding box center [230, 276] width 256 height 25
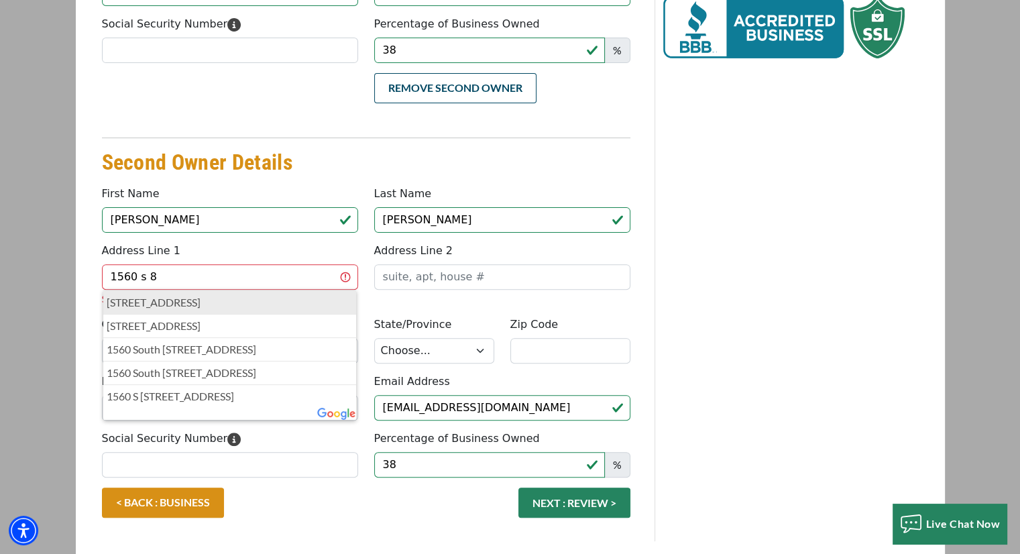
click at [164, 307] on p "1560 South 8th Street, Kalamazoo, MI, USA" at bounding box center [230, 302] width 247 height 16
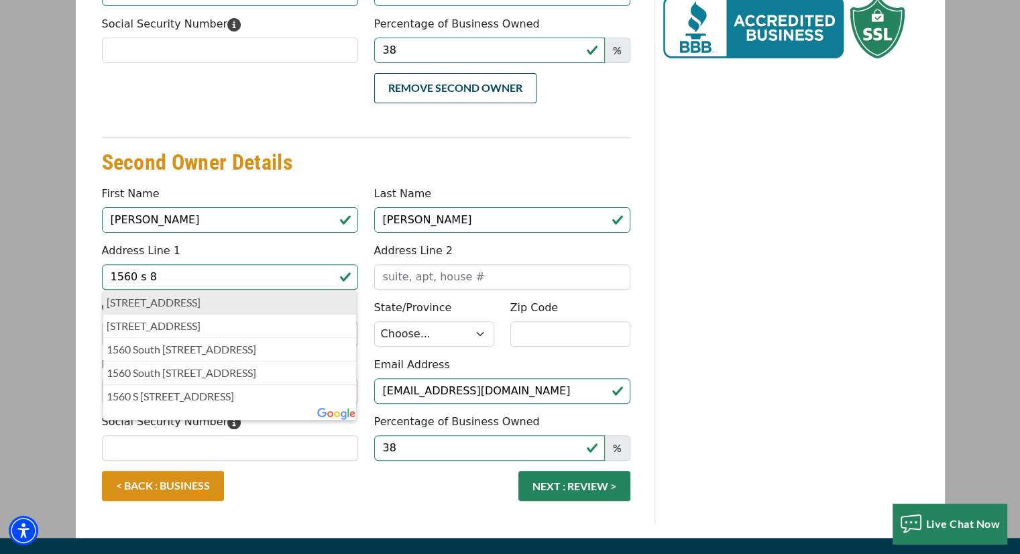
type input "1560 South 8th Street"
type input "Kalamazoo"
select select "24"
type input "49009"
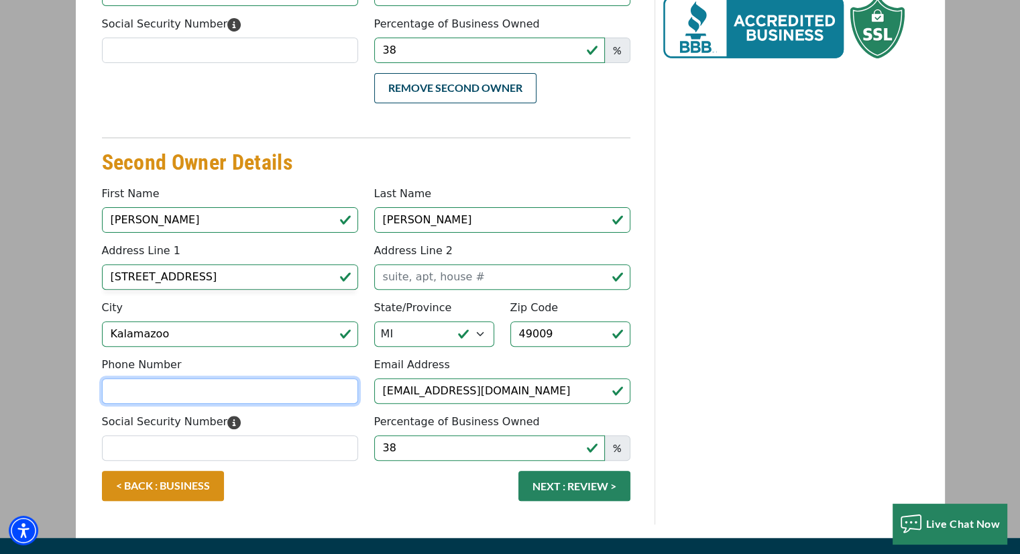
click at [138, 392] on input "Phone Number" at bounding box center [230, 390] width 256 height 25
type input "(269) 633-9990"
click at [362, 500] on div "< BACK : BUSINESS NEXT : REVIEW >" at bounding box center [366, 493] width 545 height 44
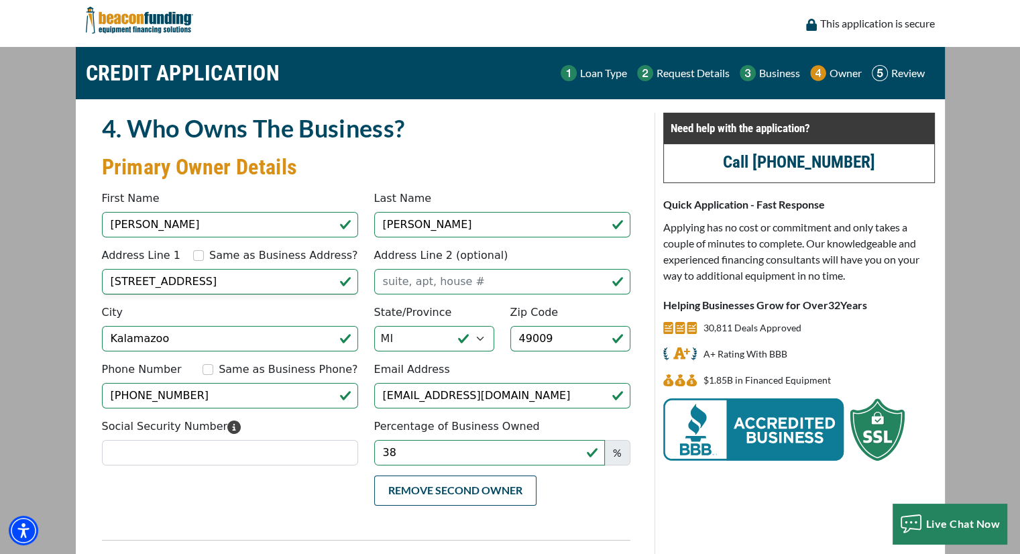
scroll to position [0, 0]
drag, startPoint x: 235, startPoint y: 285, endPoint x: 31, endPoint y: 288, distance: 204.6
click at [34, 288] on main "CREDIT APPLICATION Loan Type Request Details Business Owner Review" at bounding box center [510, 494] width 1020 height 894
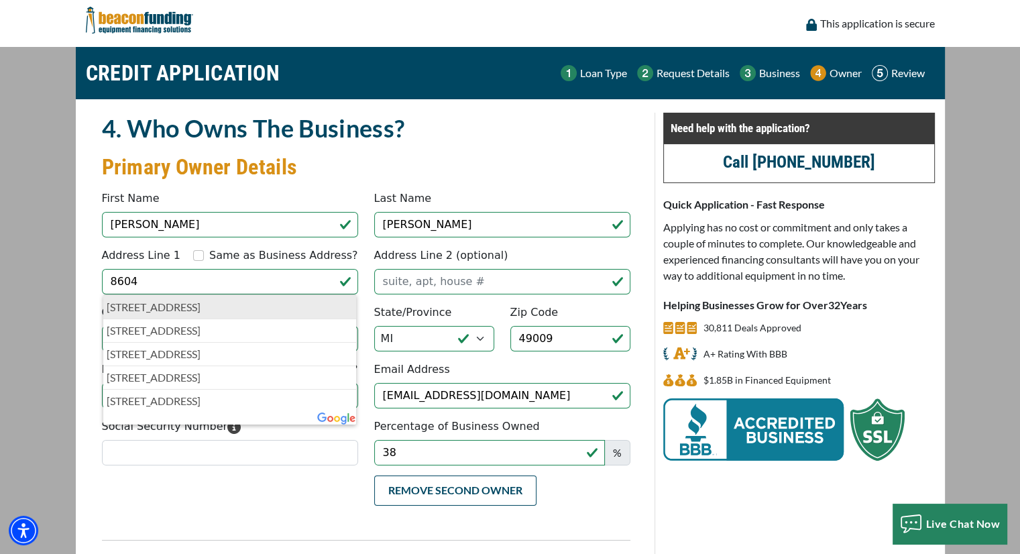
click at [153, 304] on p "8604 Swan Street, Kalamazoo, MI, USA" at bounding box center [230, 307] width 247 height 16
type input "8604 Swan Street"
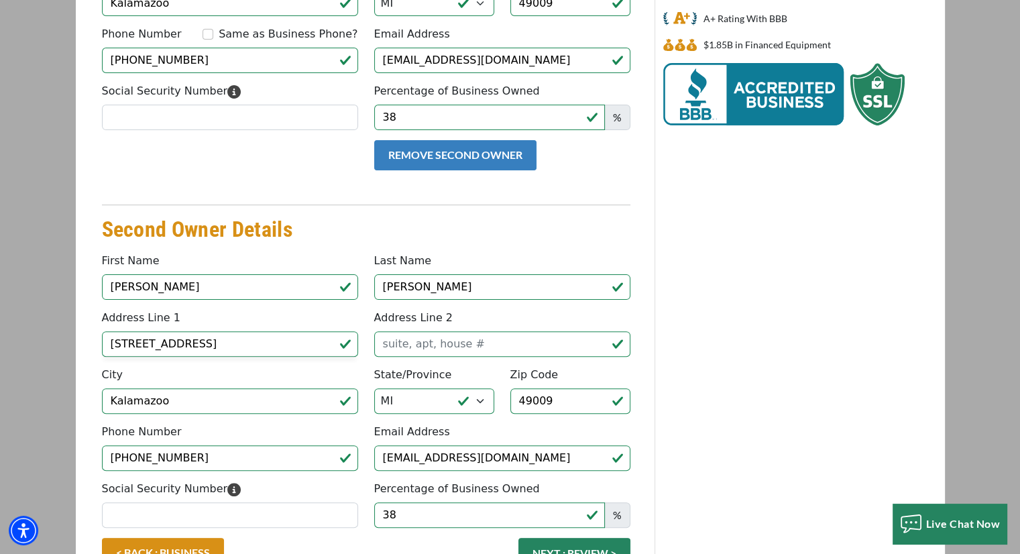
click at [434, 162] on button "Remove Second Owner" at bounding box center [455, 155] width 162 height 30
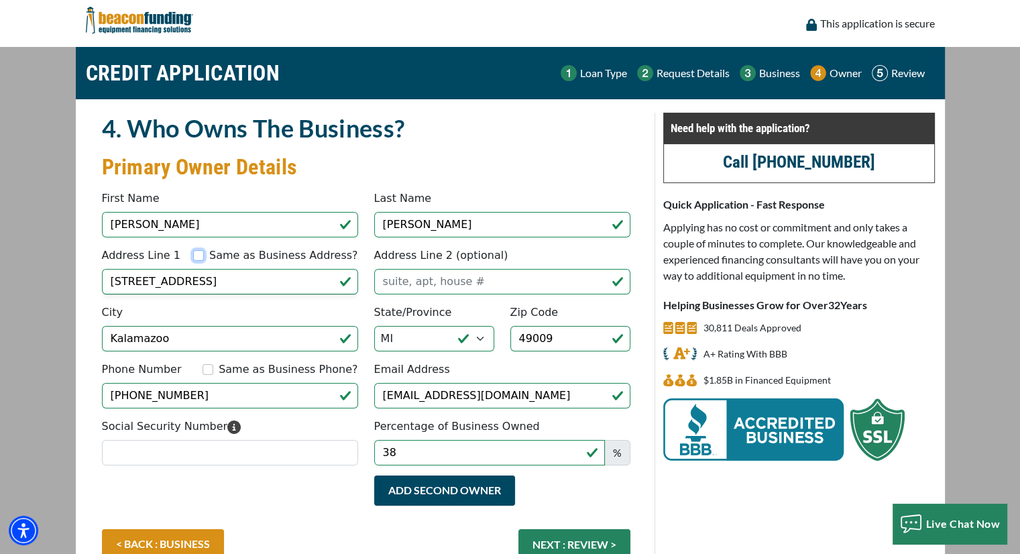
click at [204, 257] on input "Same as Business Address?" at bounding box center [198, 255] width 11 height 11
checkbox input "true"
type input "1560 South 8th Street"
click at [213, 370] on input "Same as Business Phone?" at bounding box center [208, 369] width 11 height 11
checkbox input "true"
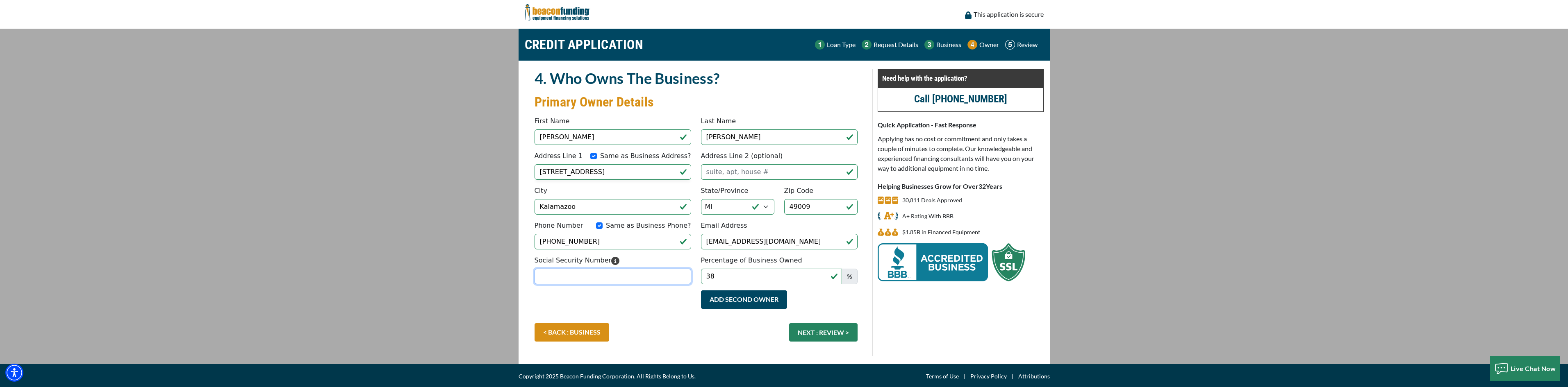
click at [603, 279] on input "Social Security Number" at bounding box center [613, 276] width 156 height 15
type input "383-86-8487"
click at [807, 333] on button "NEXT : REVIEW >" at bounding box center [823, 332] width 68 height 18
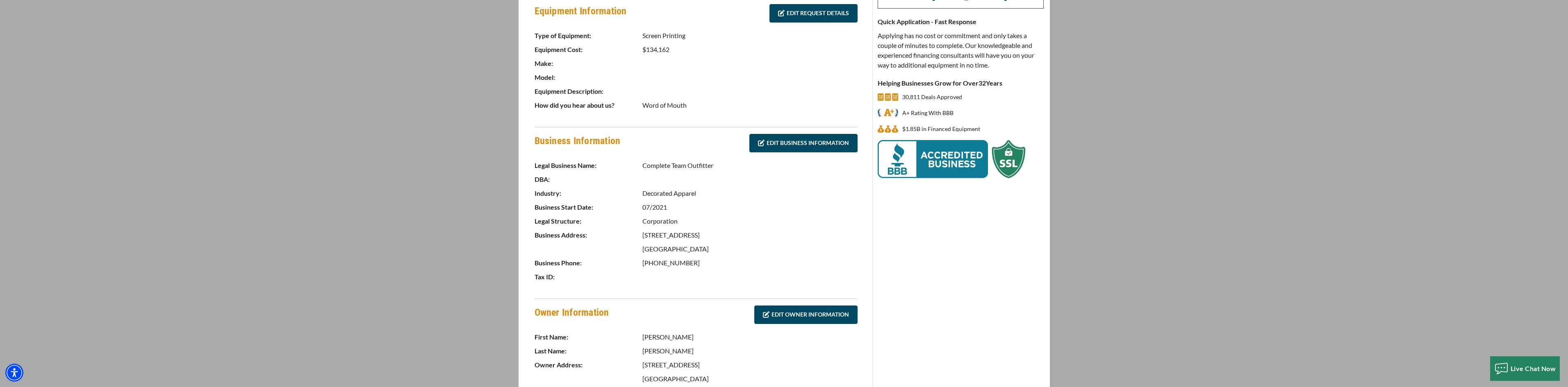
scroll to position [349, 0]
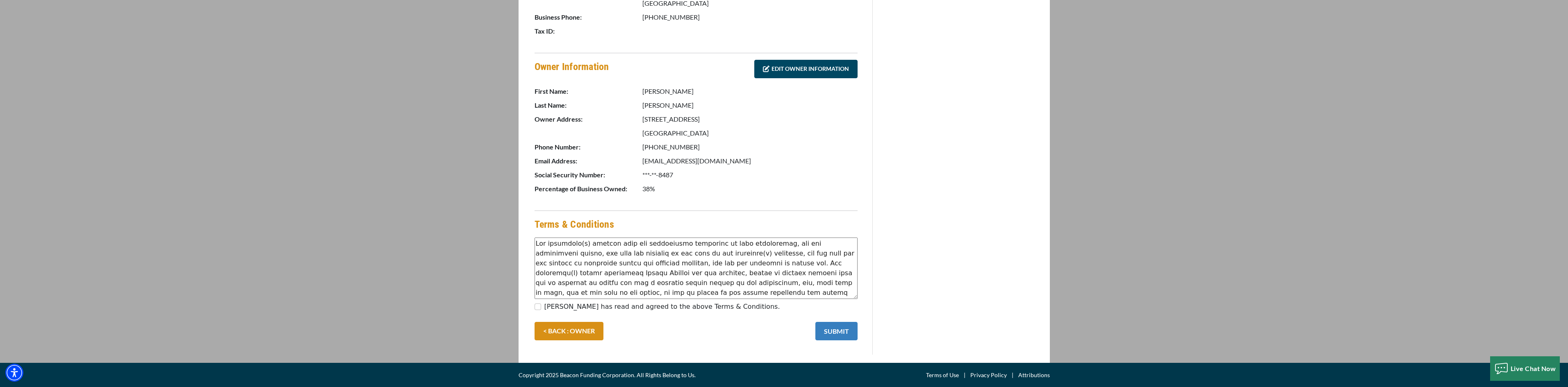
click at [834, 329] on button "SUBMIT" at bounding box center [836, 331] width 42 height 18
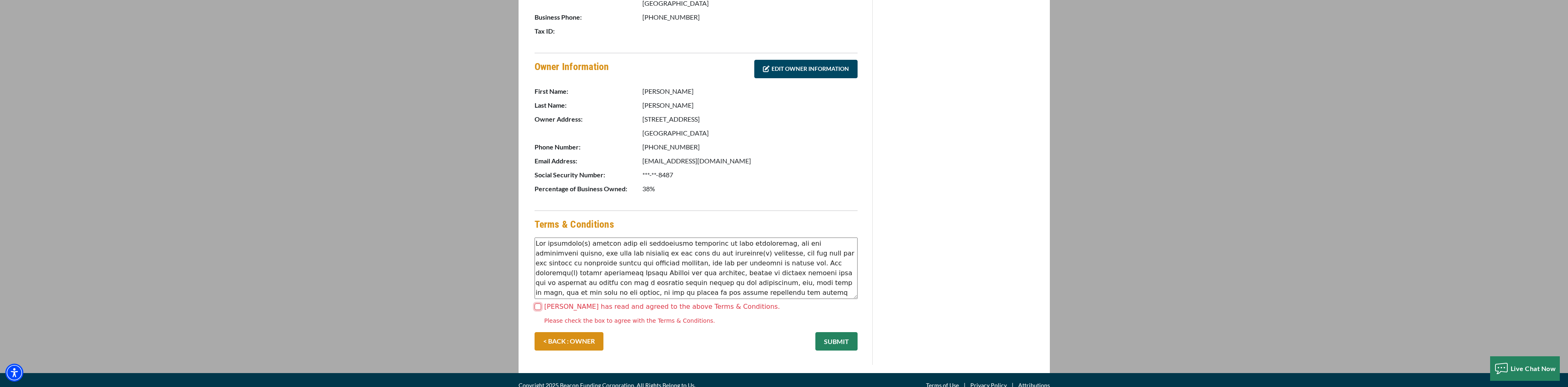
click at [538, 306] on input "Matt Gibson has read and agreed to the above Terms & Conditions." at bounding box center [538, 306] width 7 height 7
checkbox input "true"
click at [832, 340] on button "SUBMIT" at bounding box center [836, 341] width 42 height 18
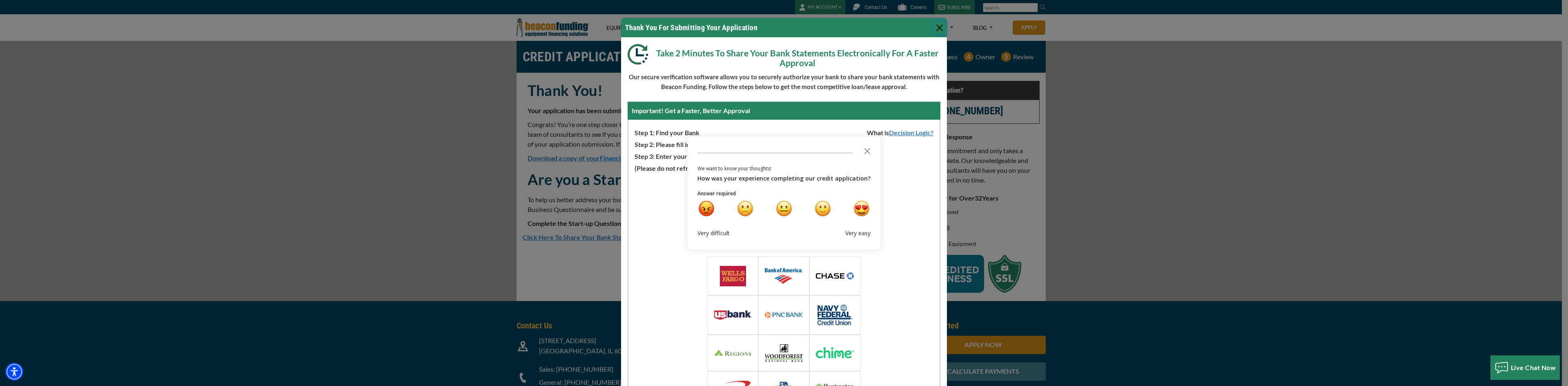
click at [934, 27] on button "Close" at bounding box center [939, 27] width 13 height 13
